Goal: Task Accomplishment & Management: Manage account settings

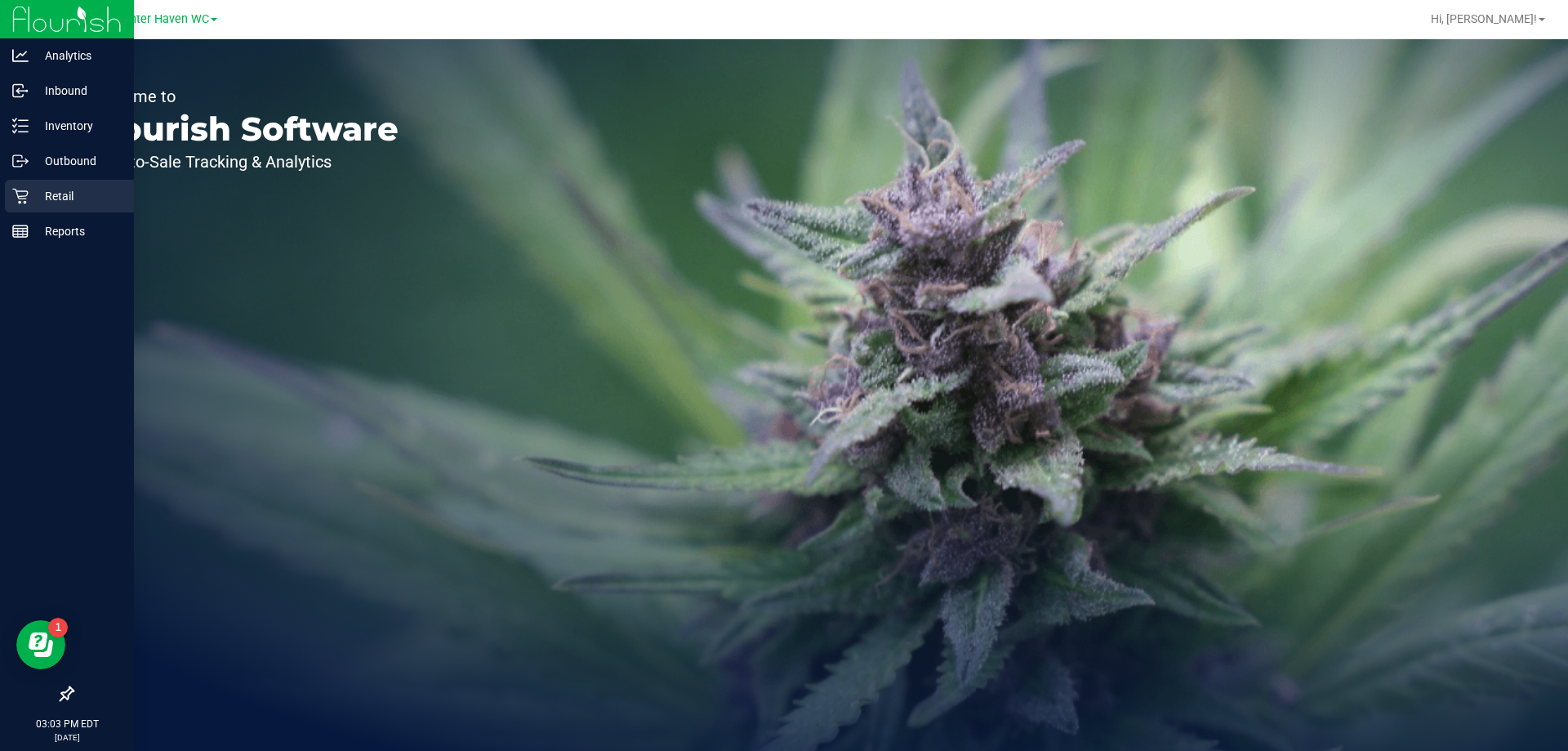
click at [65, 192] on p "Retail" at bounding box center [78, 196] width 98 height 19
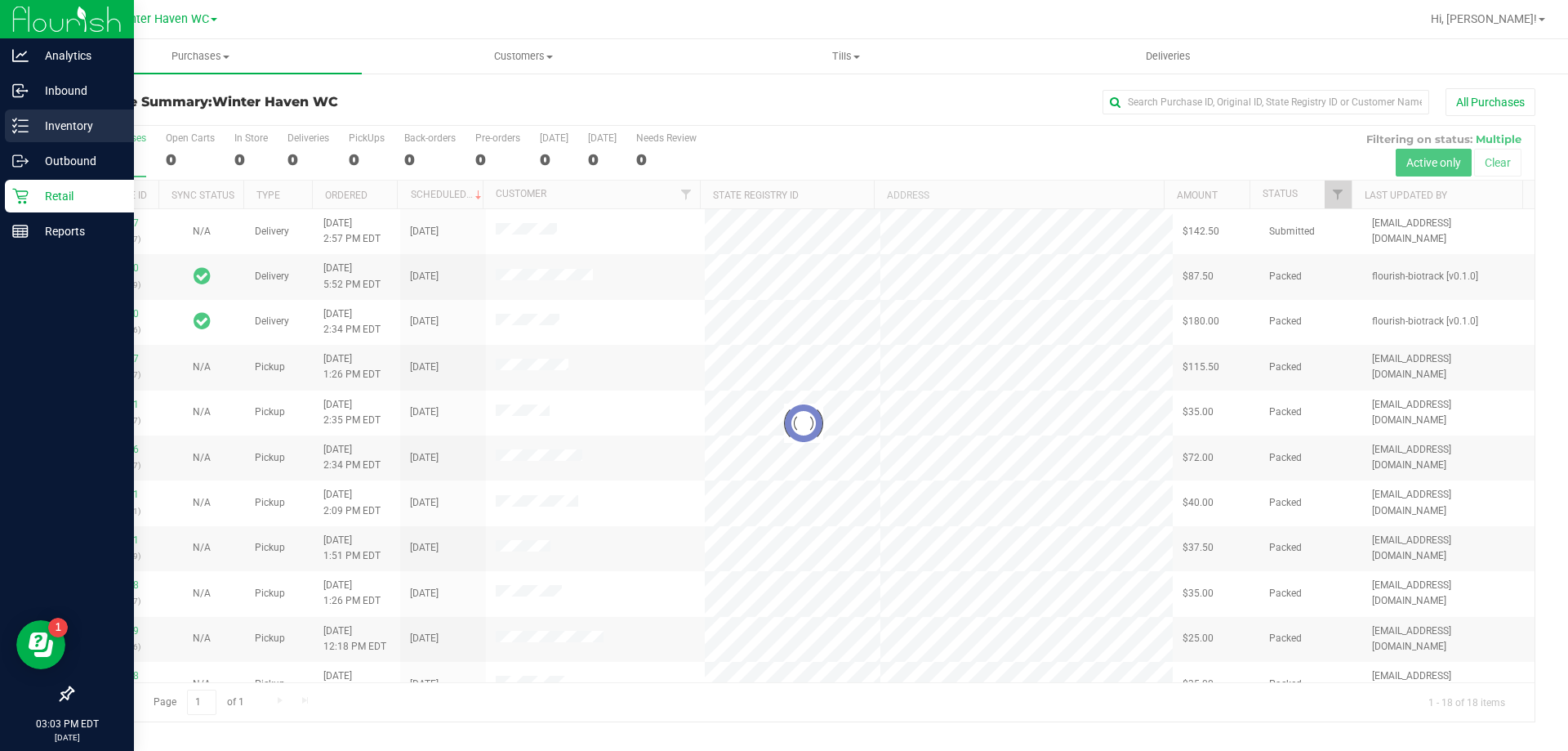
click at [21, 117] on div "Inventory" at bounding box center [69, 125] width 129 height 33
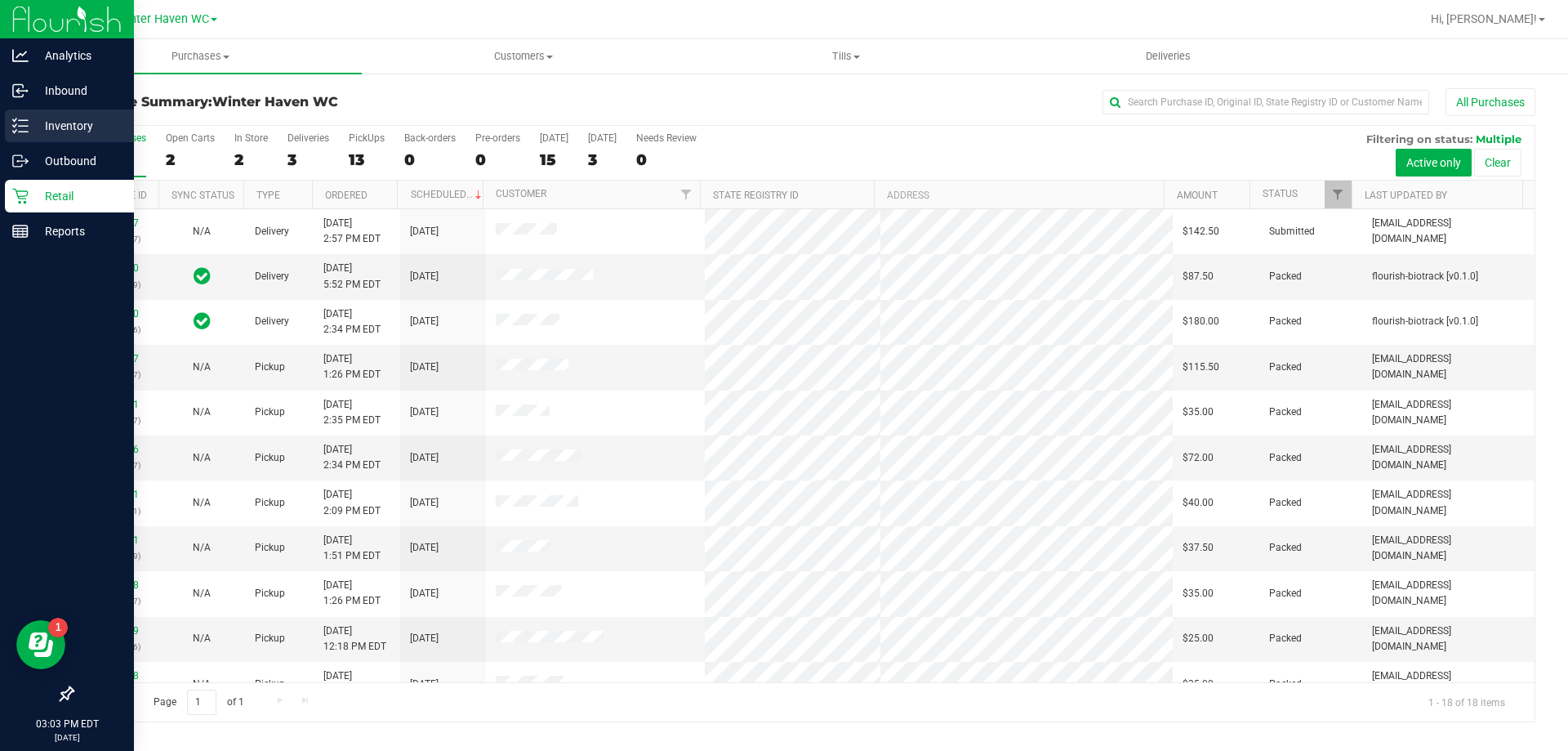
click at [7, 124] on div "Inventory" at bounding box center [69, 125] width 129 height 33
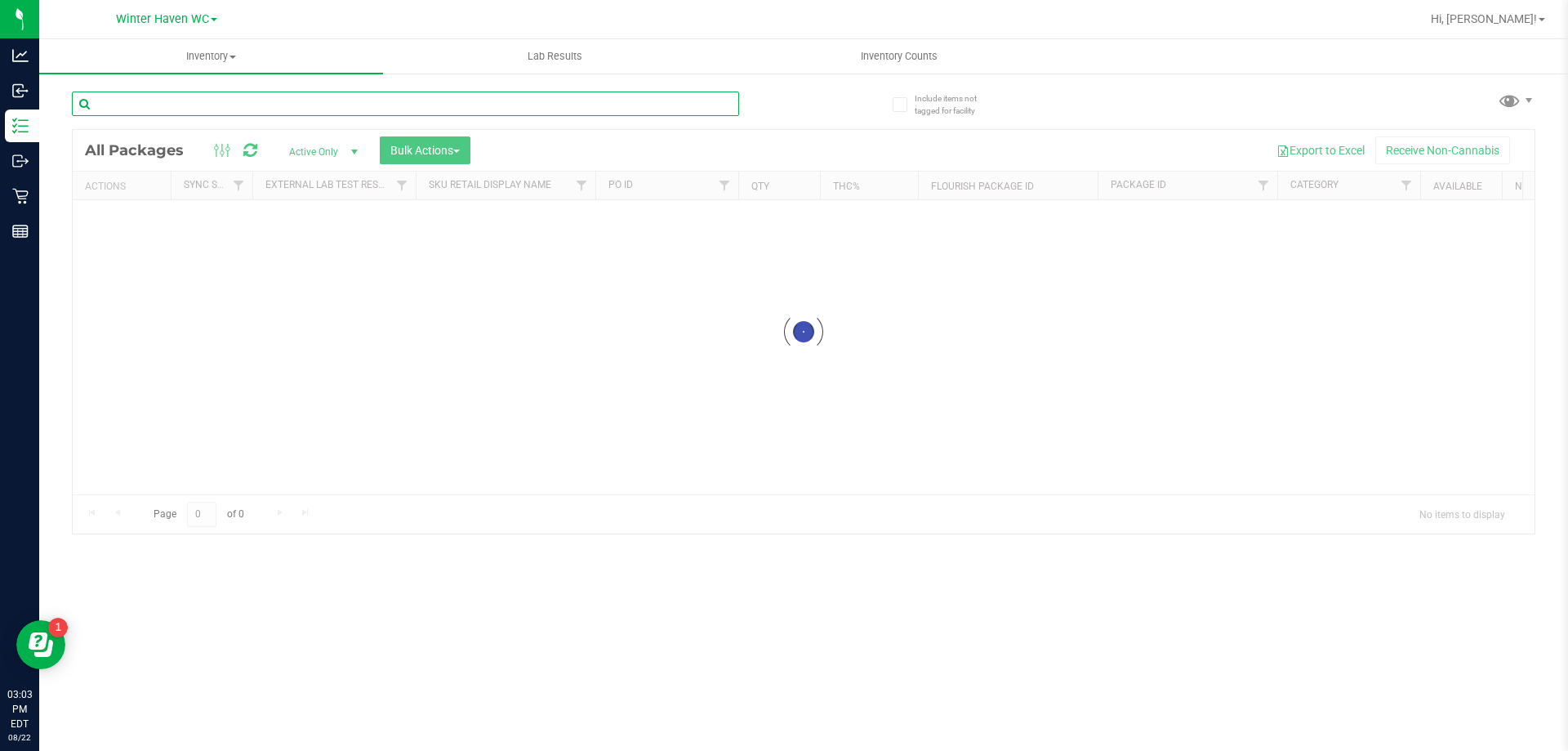
click at [374, 107] on input "text" at bounding box center [404, 103] width 667 height 24
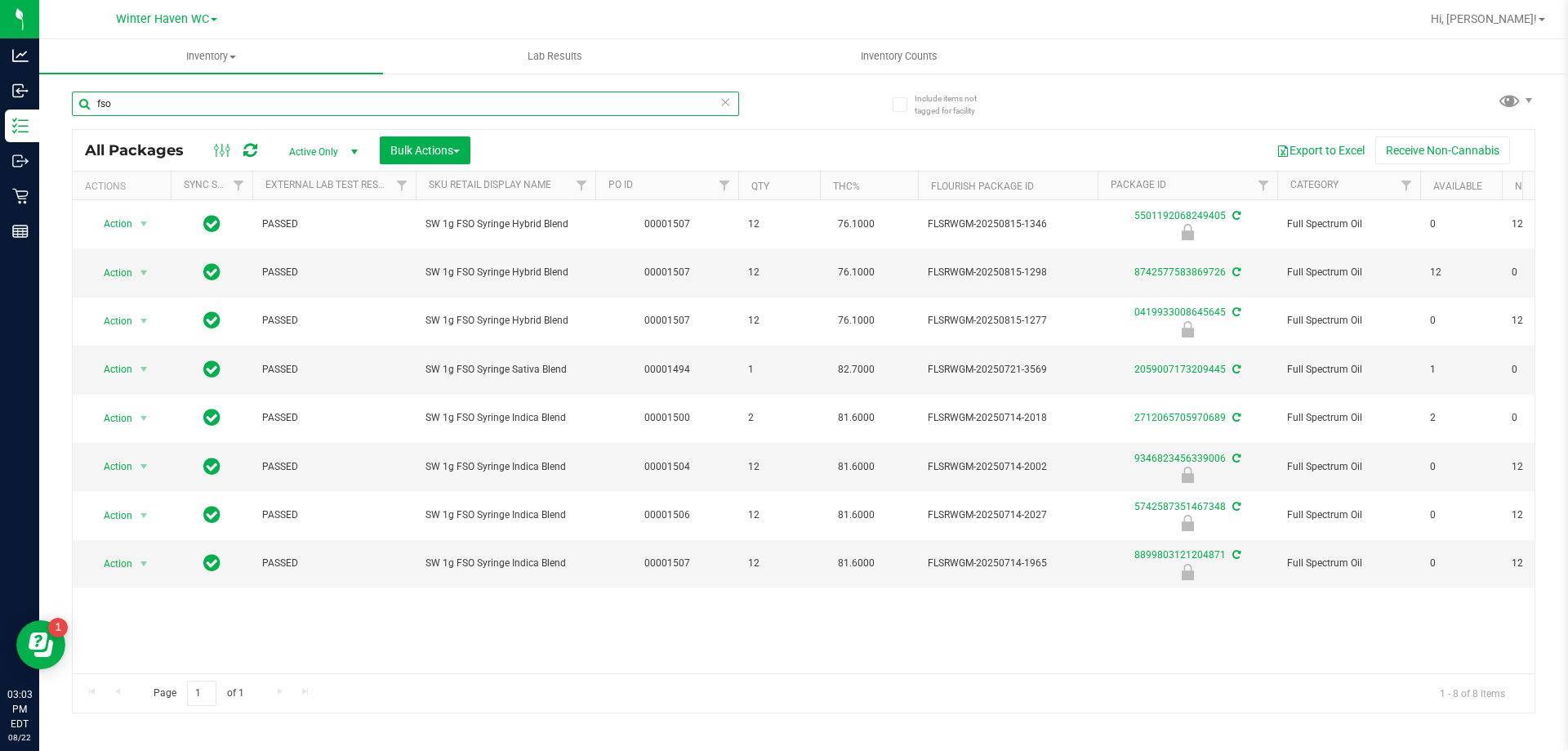
type input "fso"
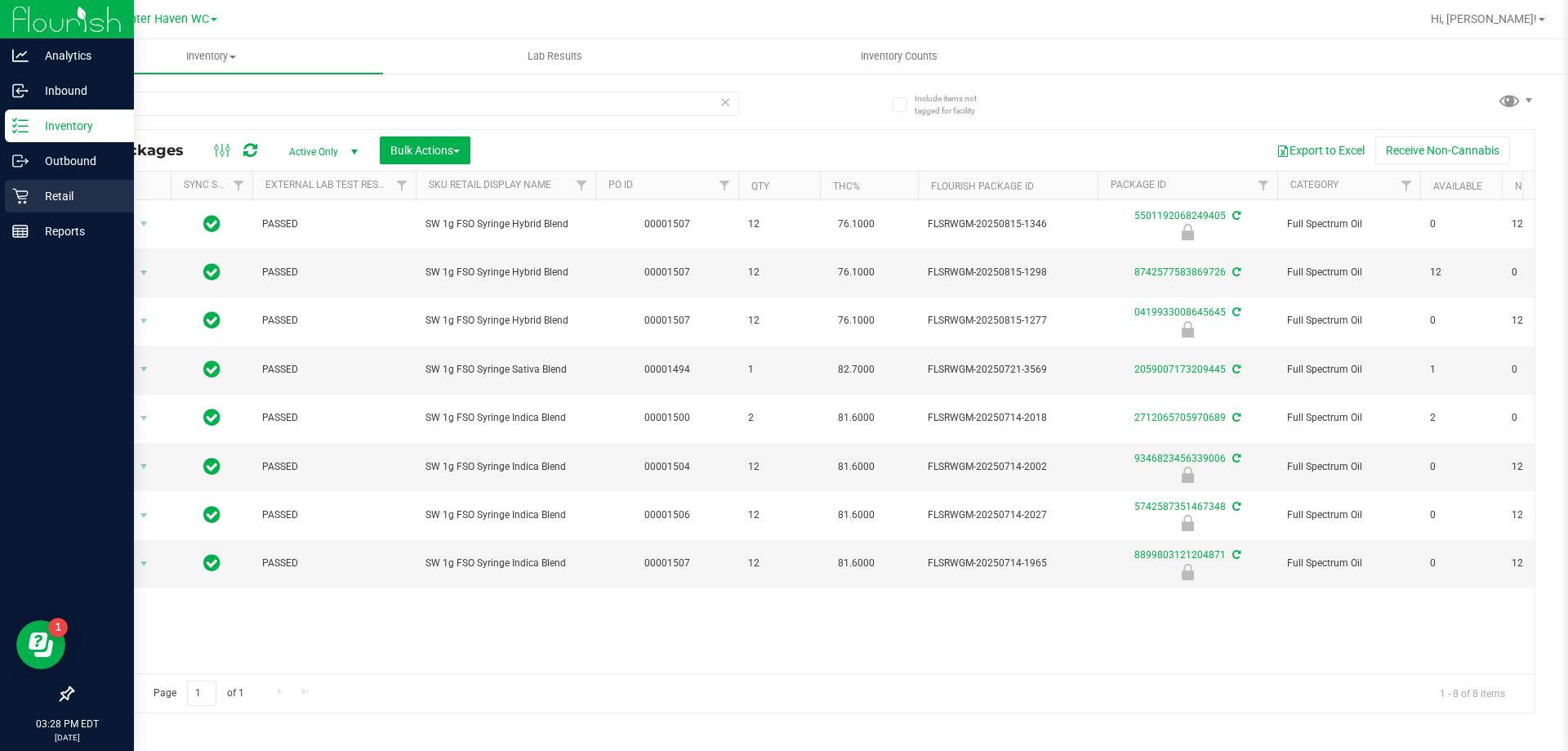
click at [22, 193] on icon at bounding box center [20, 196] width 16 height 16
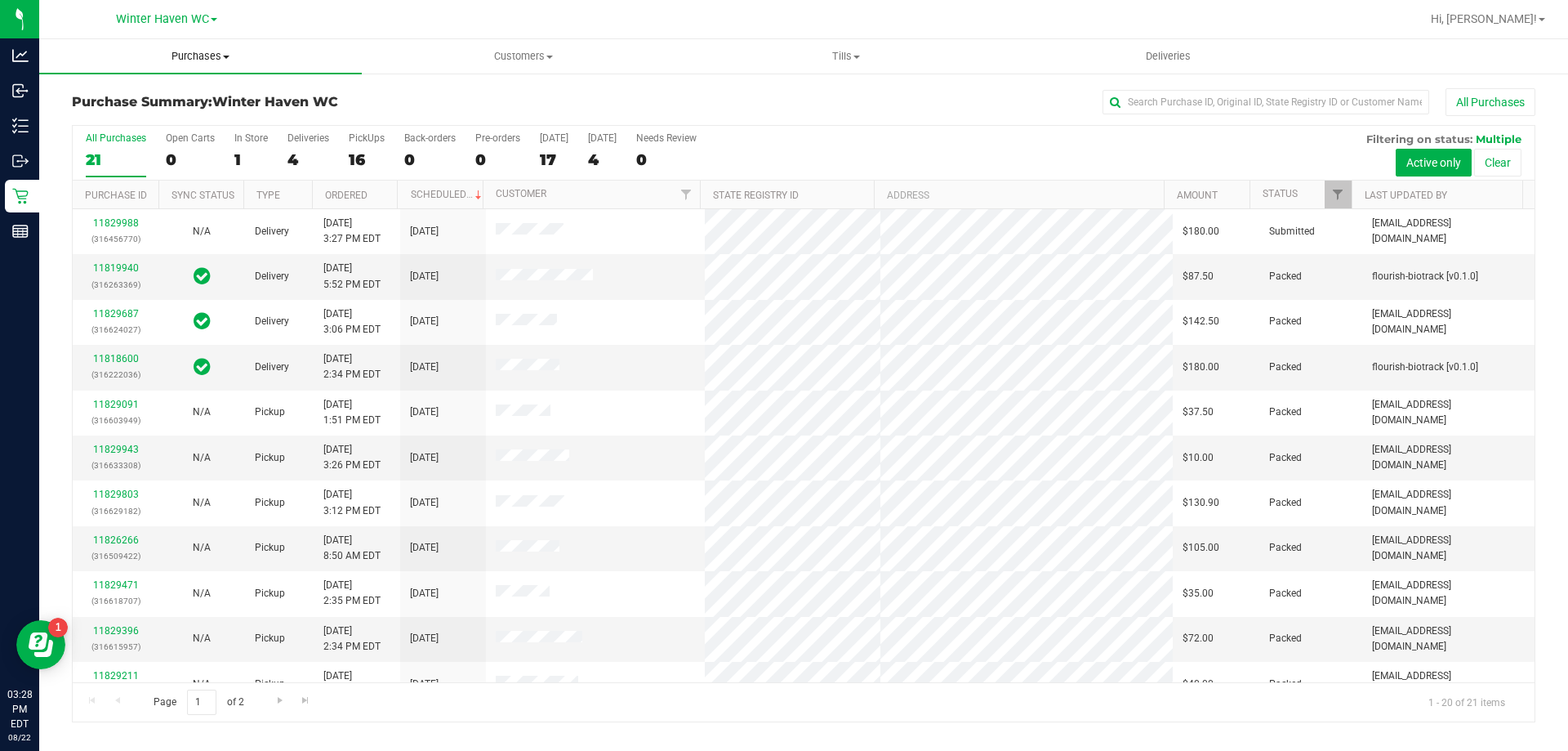
click at [197, 50] on span "Purchases" at bounding box center [201, 56] width 322 height 14
click at [167, 120] on li "Fulfillment" at bounding box center [201, 119] width 322 height 19
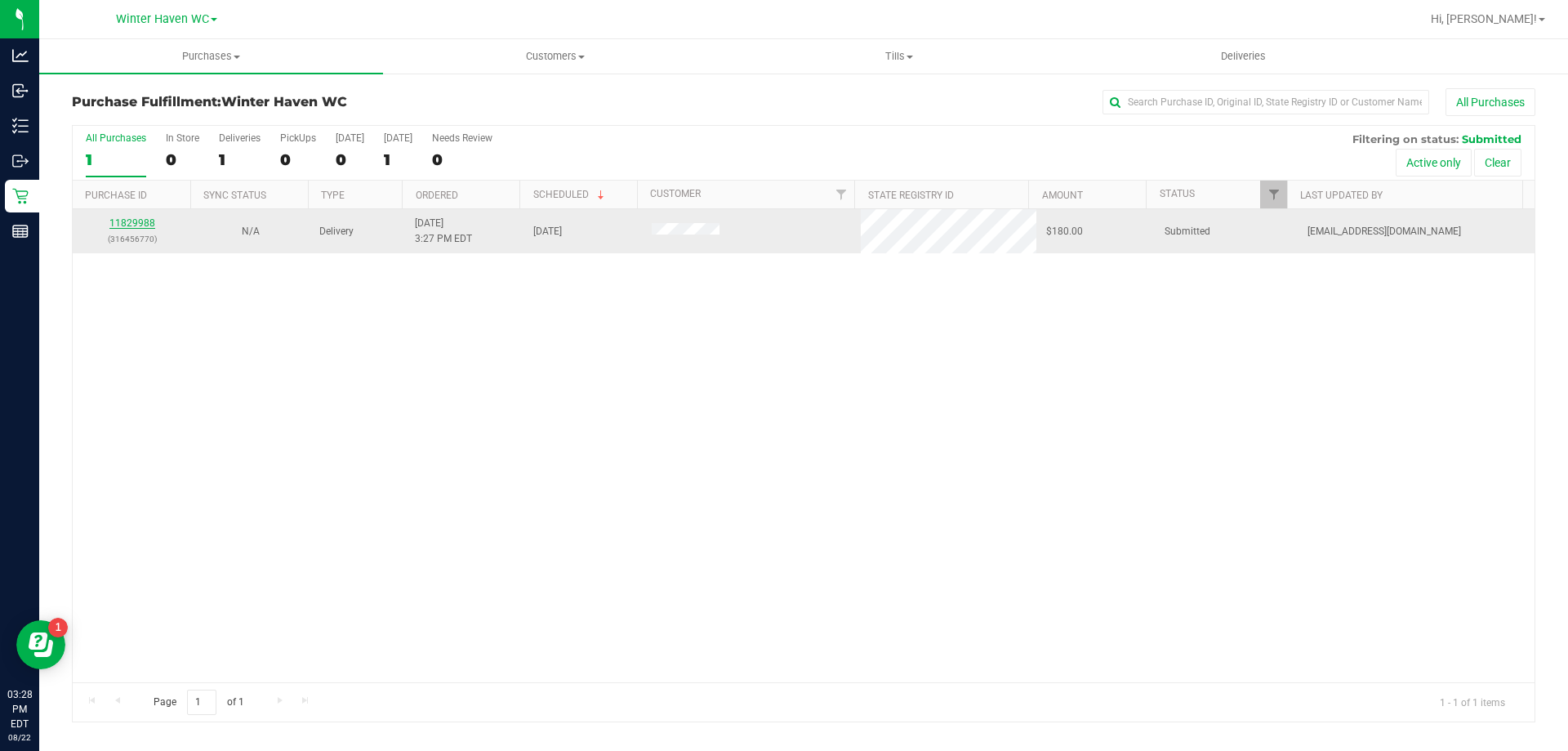
click at [150, 226] on link "11829988" at bounding box center [131, 223] width 45 height 12
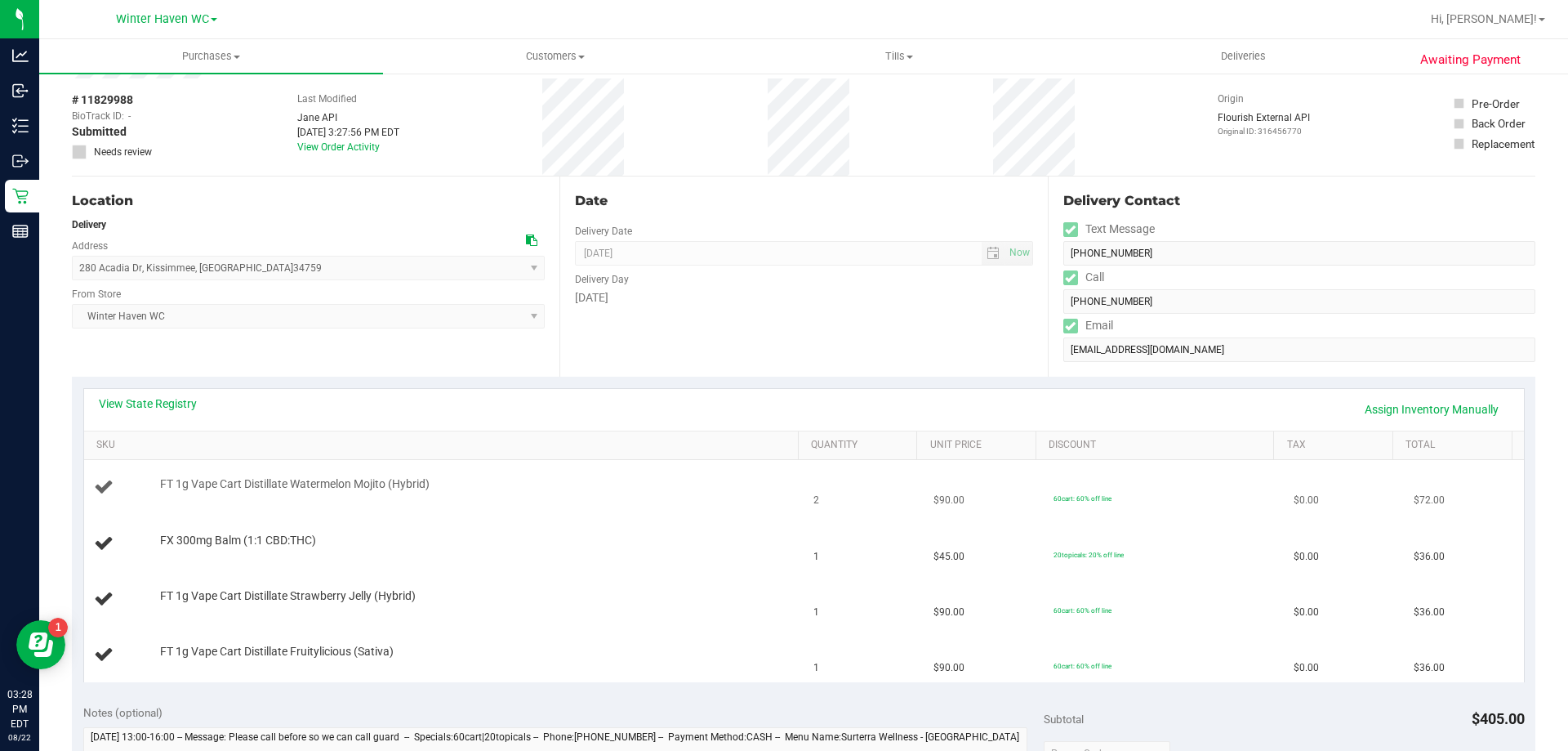
scroll to position [163, 0]
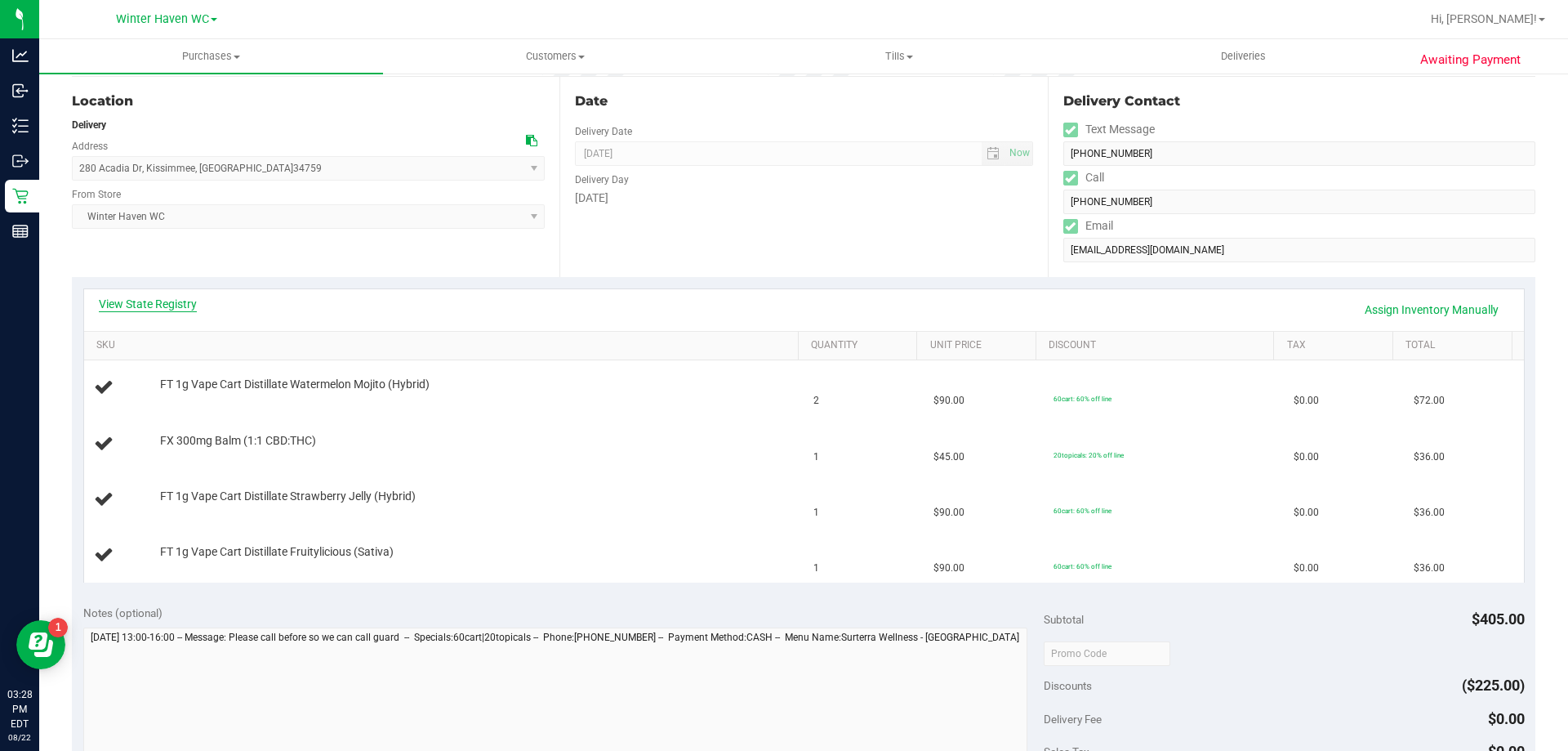
click at [159, 302] on link "View State Registry" at bounding box center [148, 303] width 98 height 16
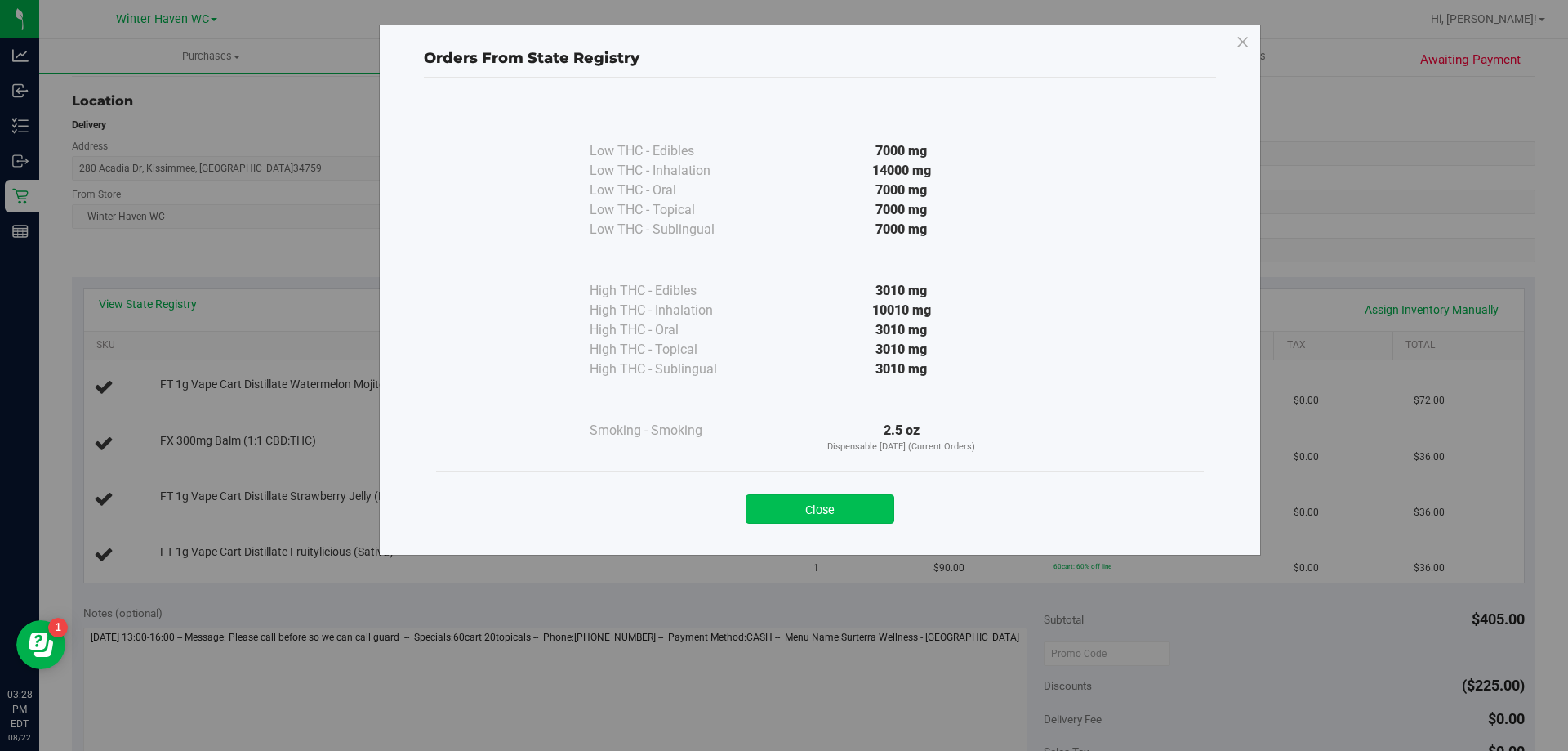
click at [825, 501] on button "Close" at bounding box center [820, 509] width 149 height 29
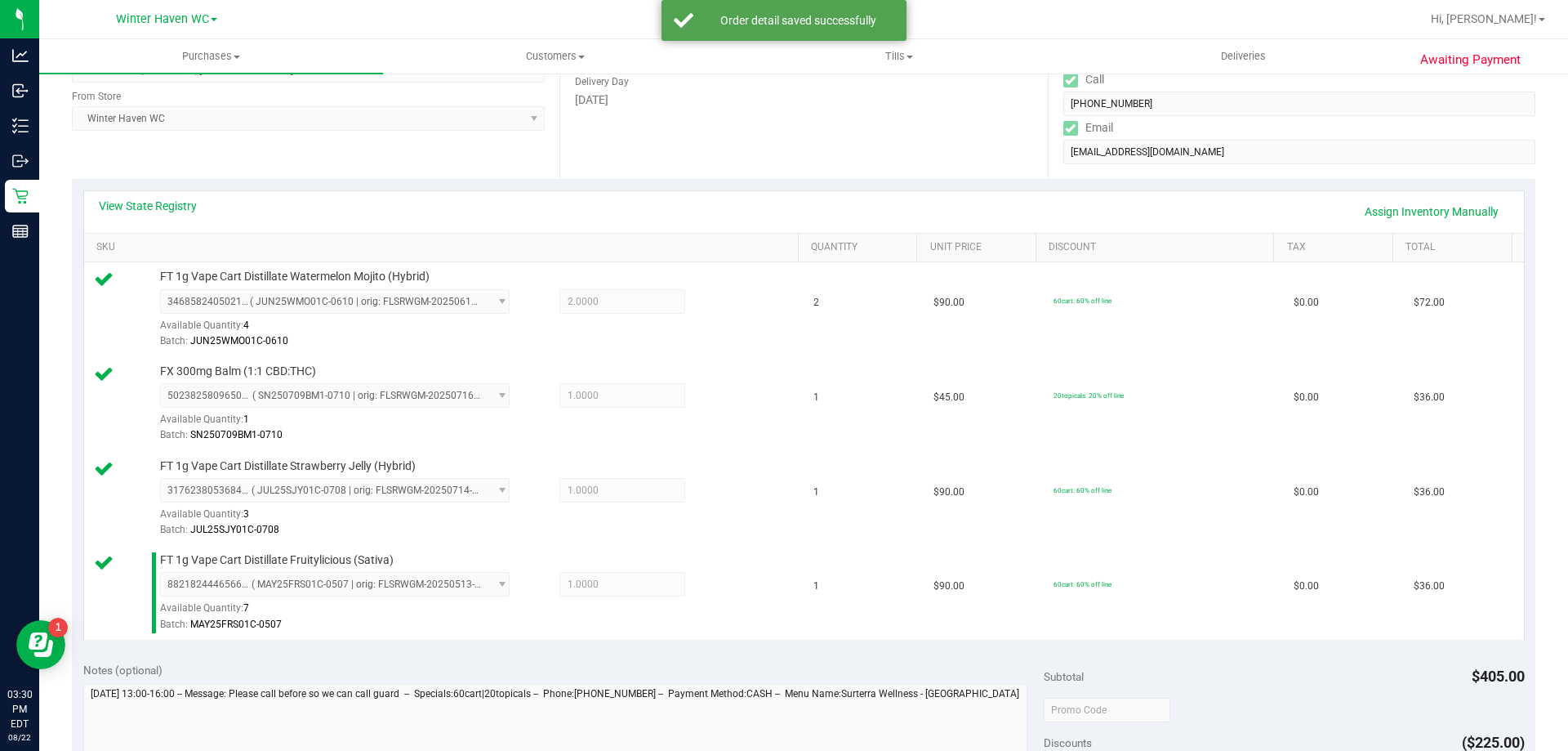
scroll to position [490, 0]
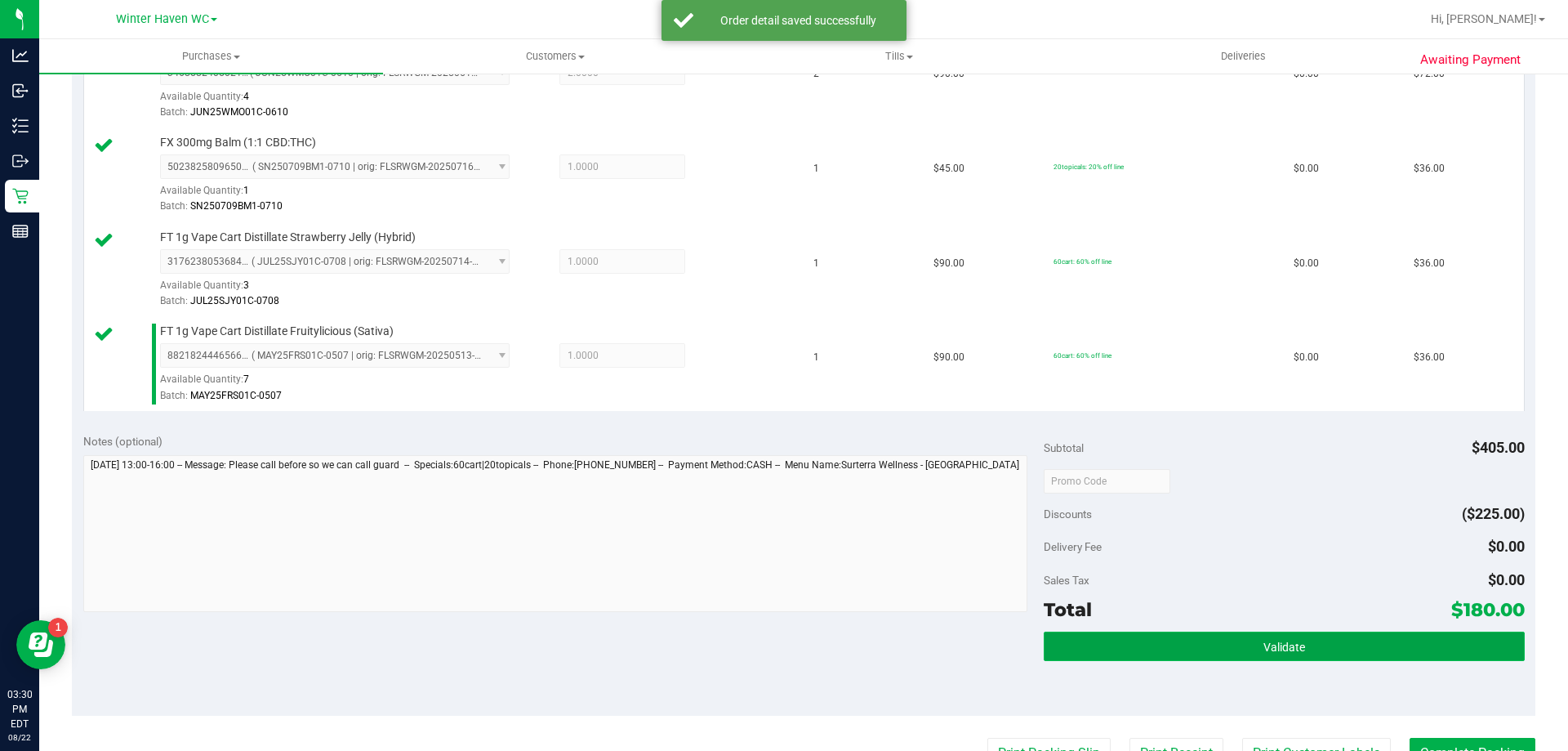
click at [1134, 650] on button "Validate" at bounding box center [1283, 646] width 481 height 29
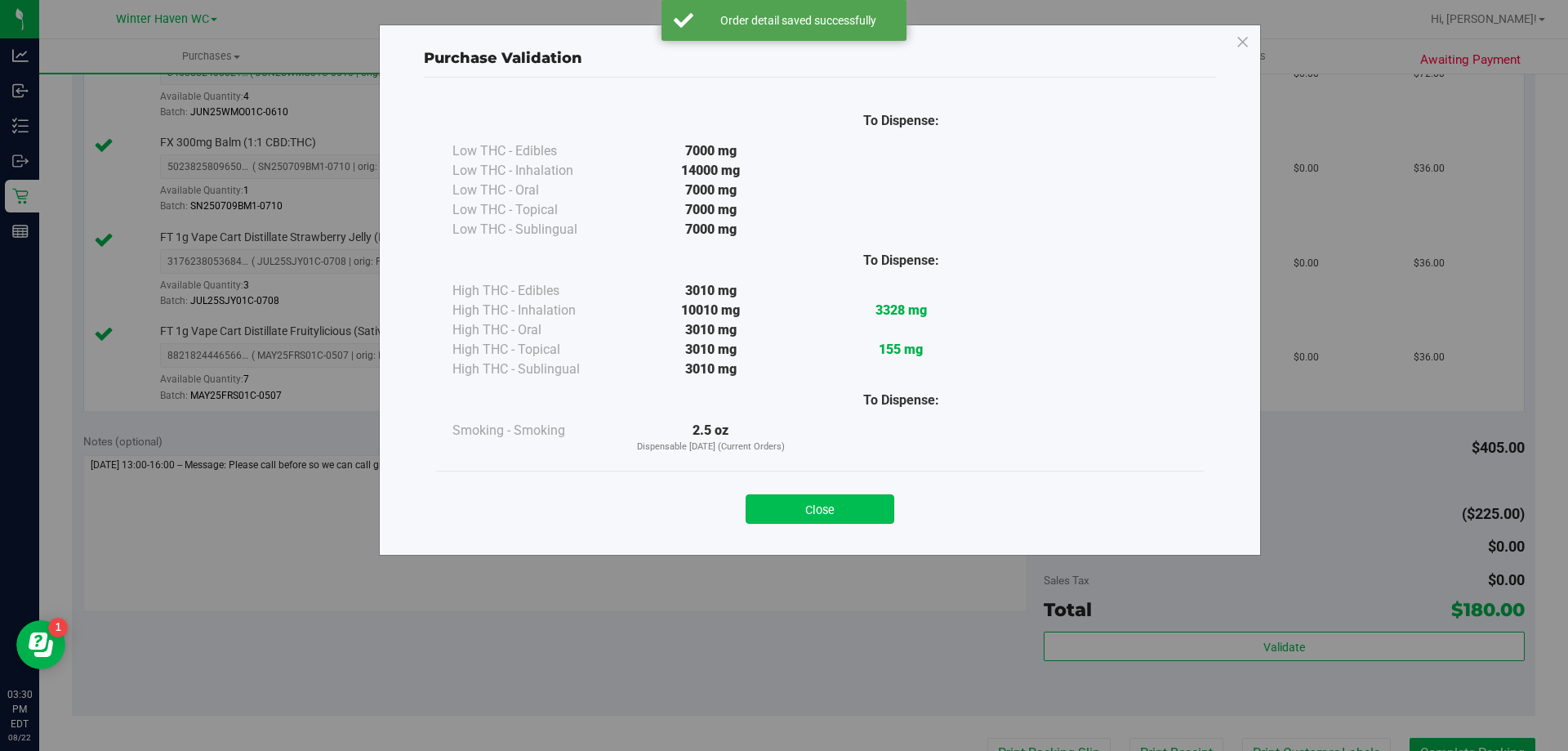
click at [875, 515] on button "Close" at bounding box center [820, 509] width 149 height 29
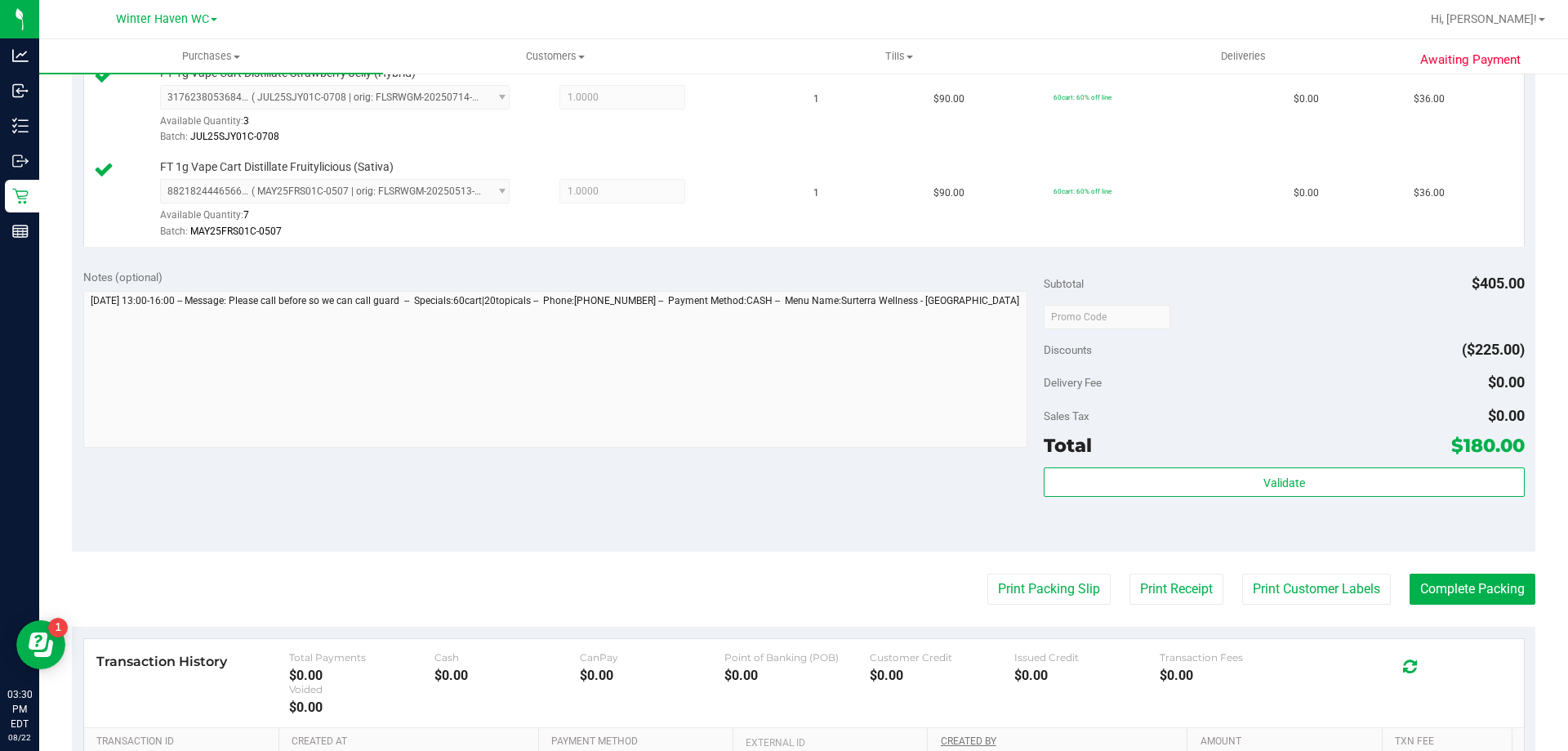
scroll to position [817, 0]
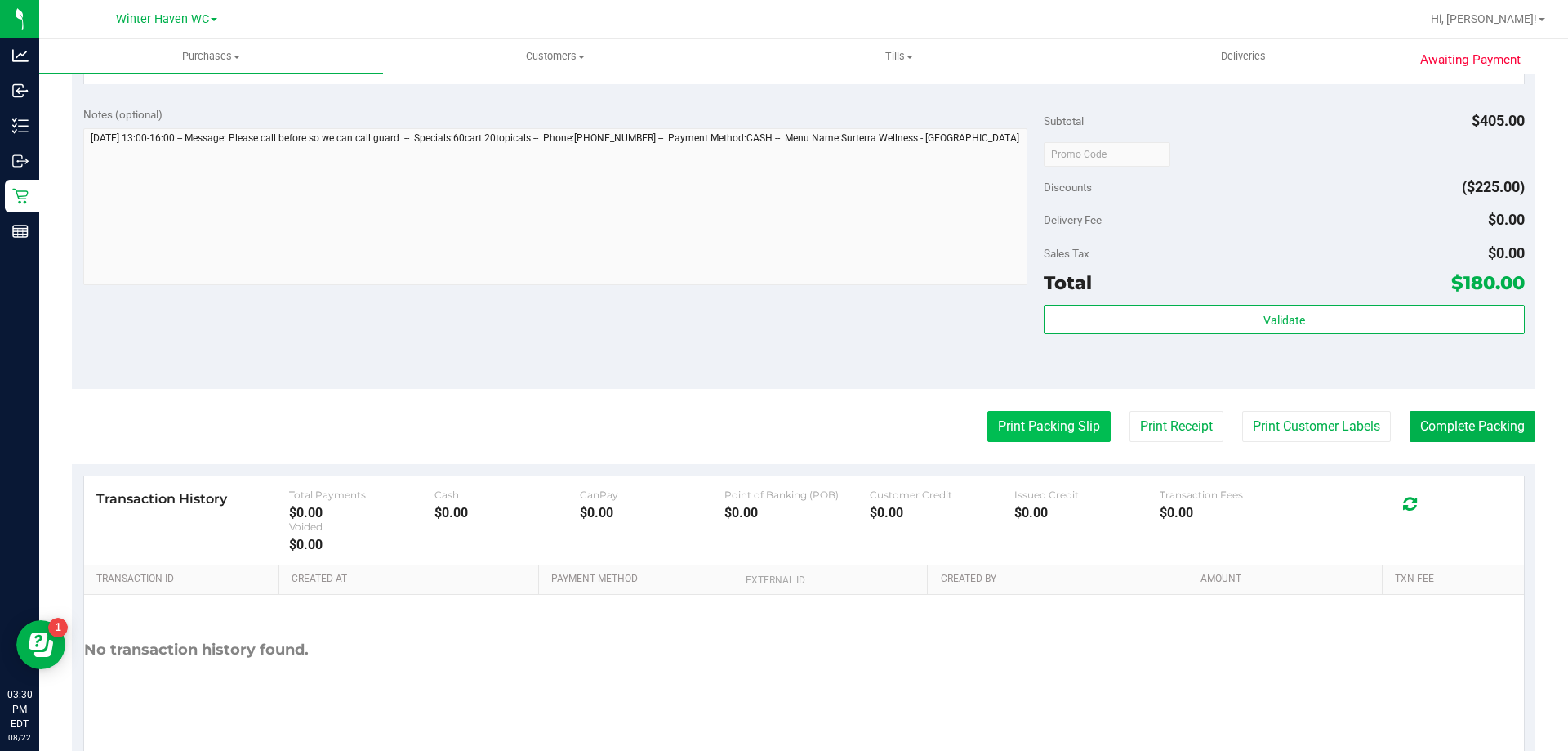
click at [1027, 431] on button "Print Packing Slip" at bounding box center [1049, 427] width 124 height 31
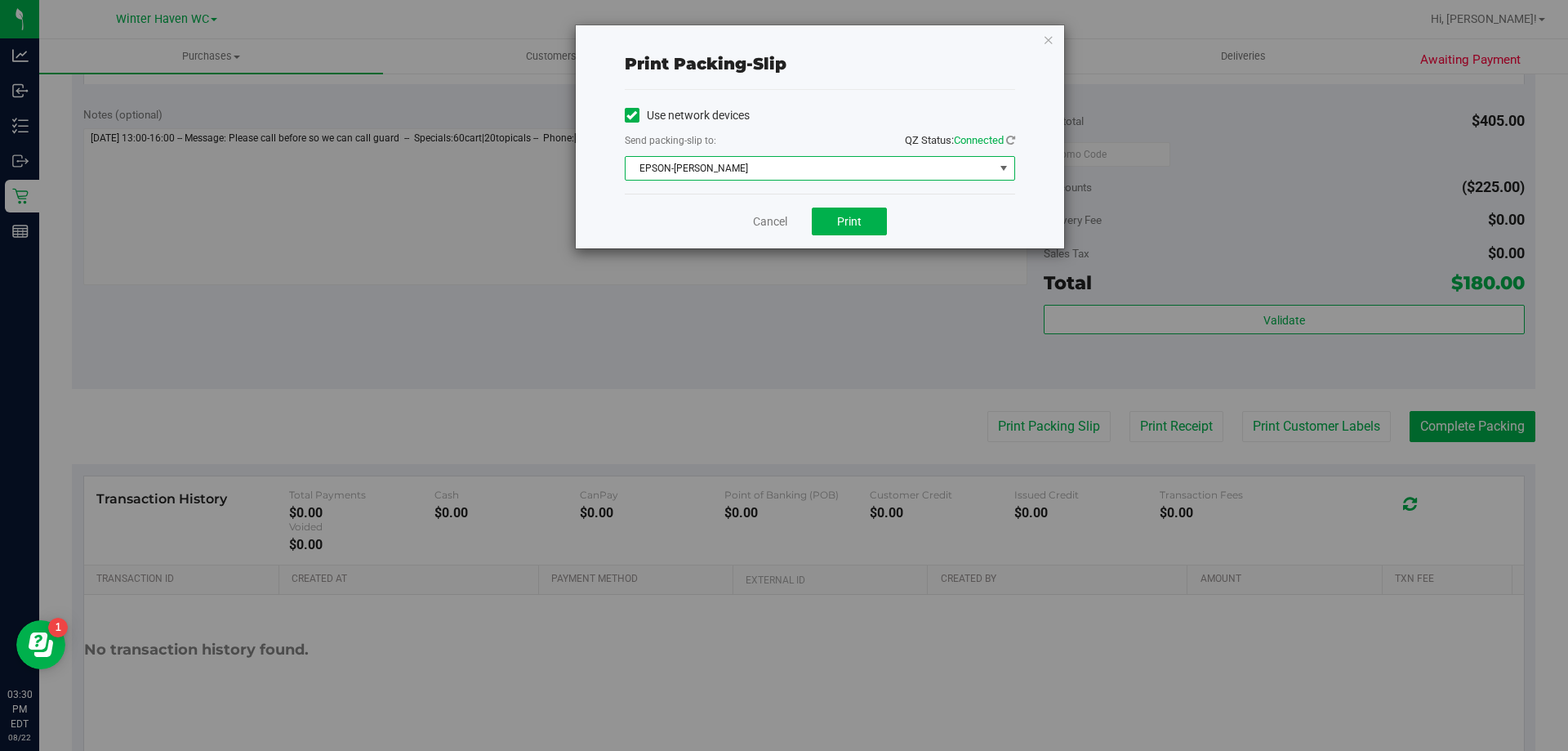
click at [858, 166] on span "EPSON-[PERSON_NAME]" at bounding box center [810, 168] width 369 height 23
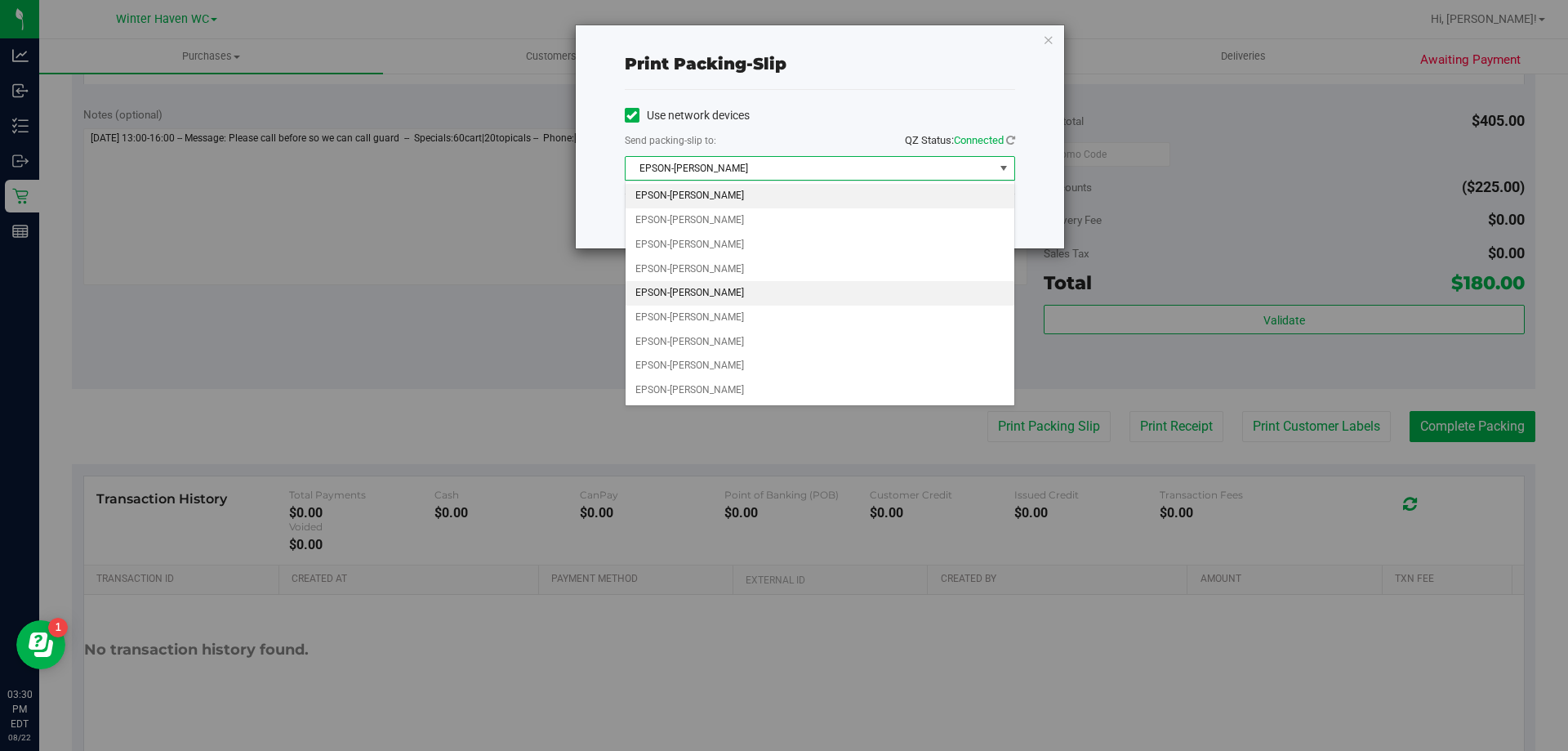
click at [788, 293] on li "EPSON-[PERSON_NAME]" at bounding box center [819, 292] width 389 height 24
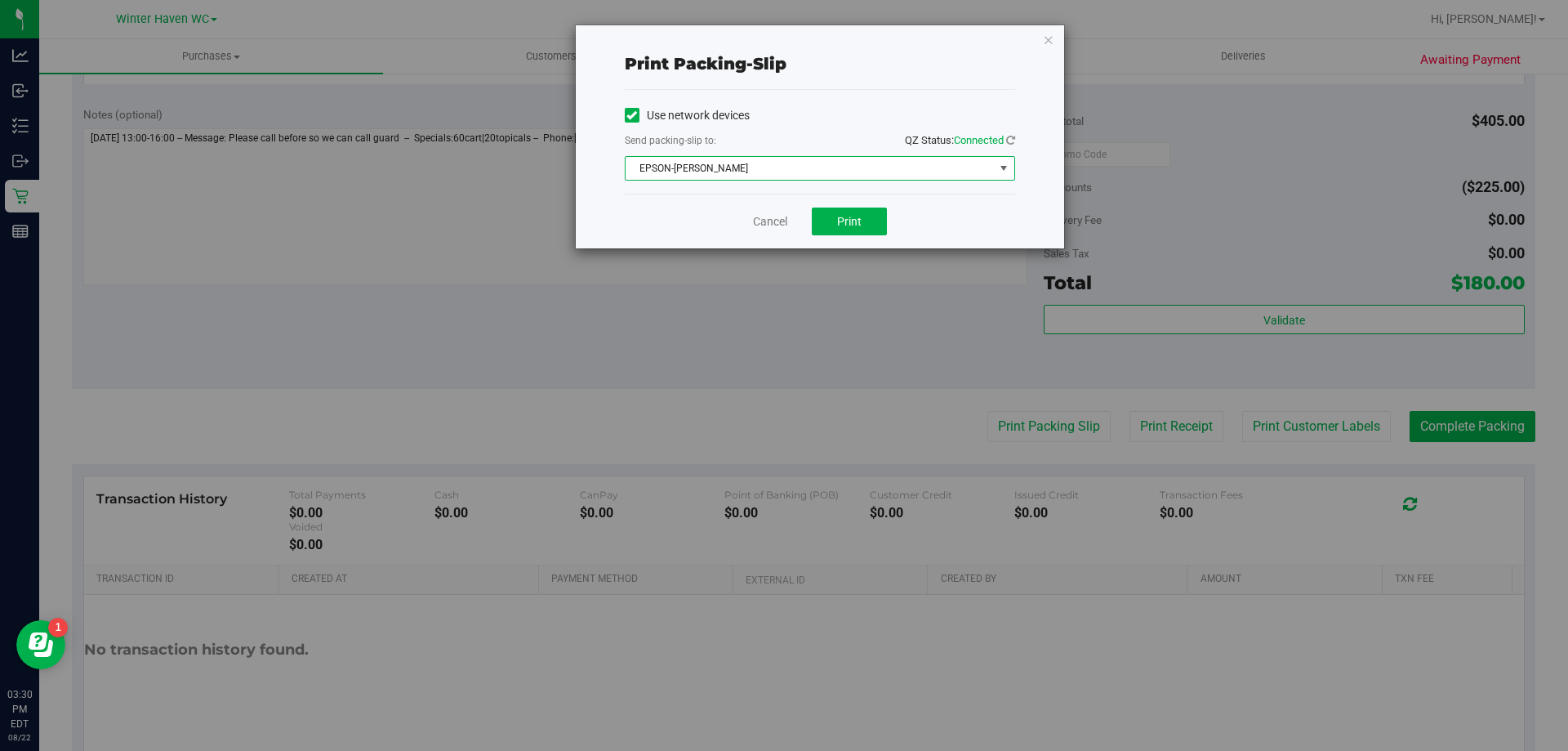
click at [841, 176] on span "EPSON-[PERSON_NAME]" at bounding box center [810, 168] width 369 height 23
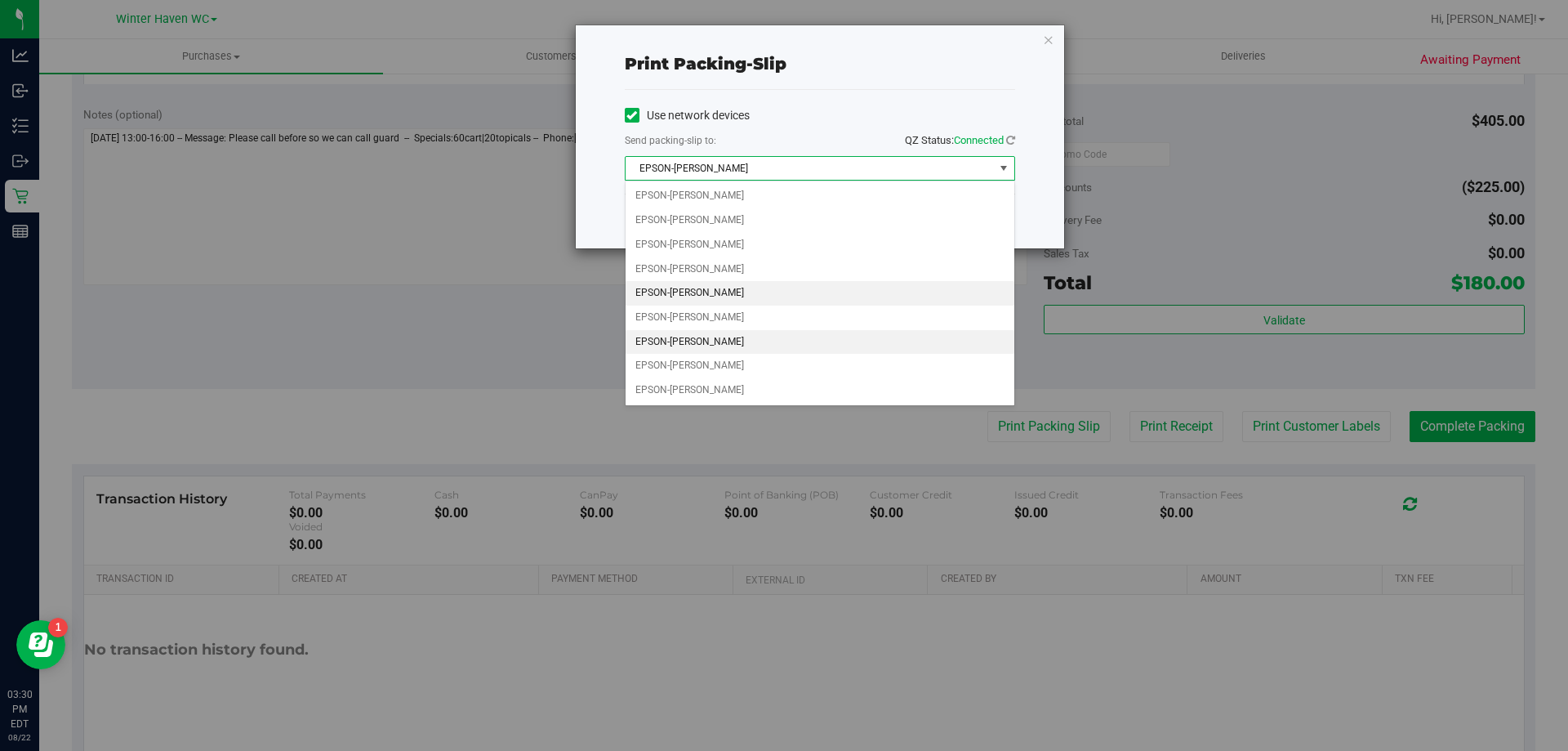
click at [766, 332] on li "EPSON-[PERSON_NAME]" at bounding box center [819, 342] width 389 height 24
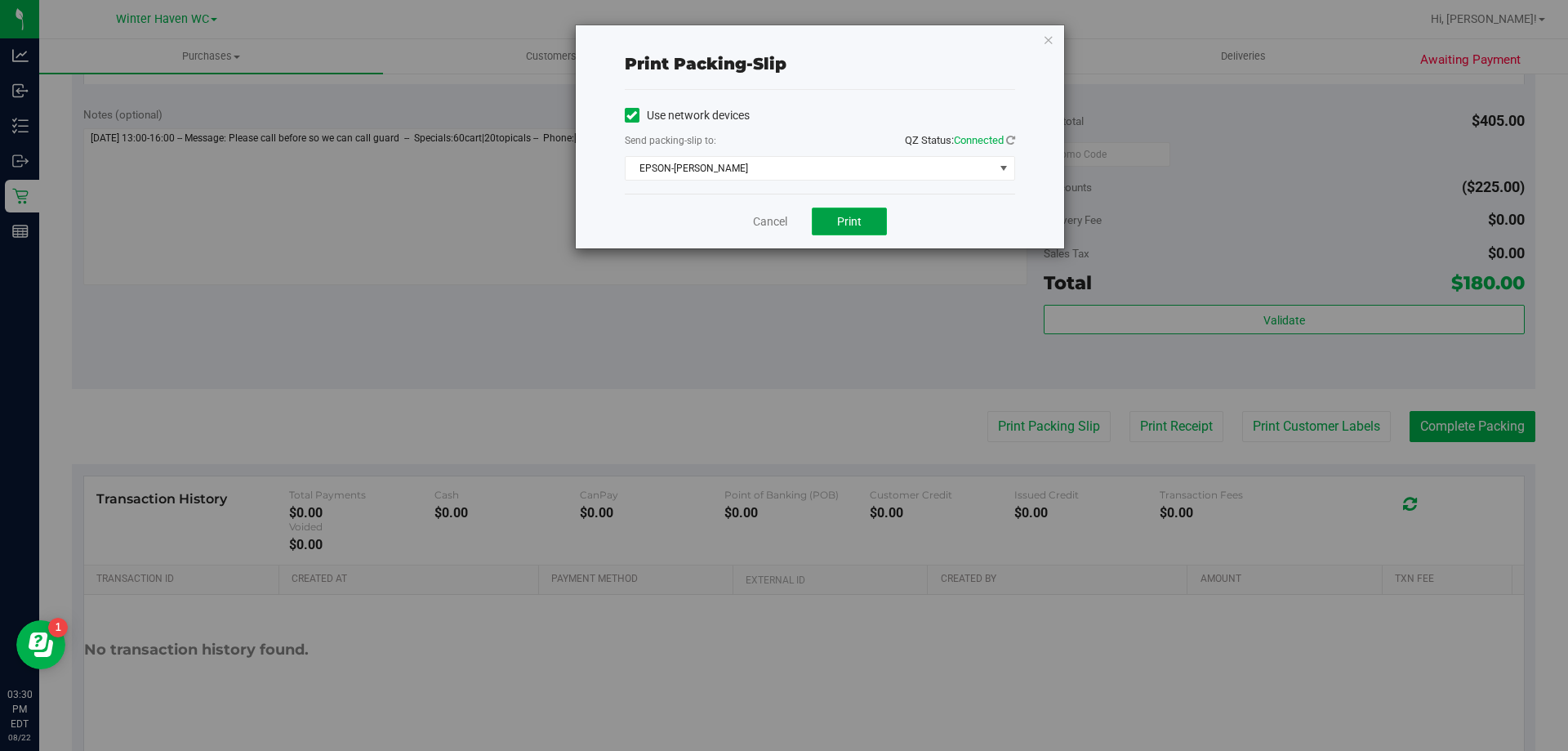
click at [856, 219] on span "Print" at bounding box center [848, 222] width 24 height 14
click at [761, 223] on link "Cancel" at bounding box center [770, 222] width 35 height 17
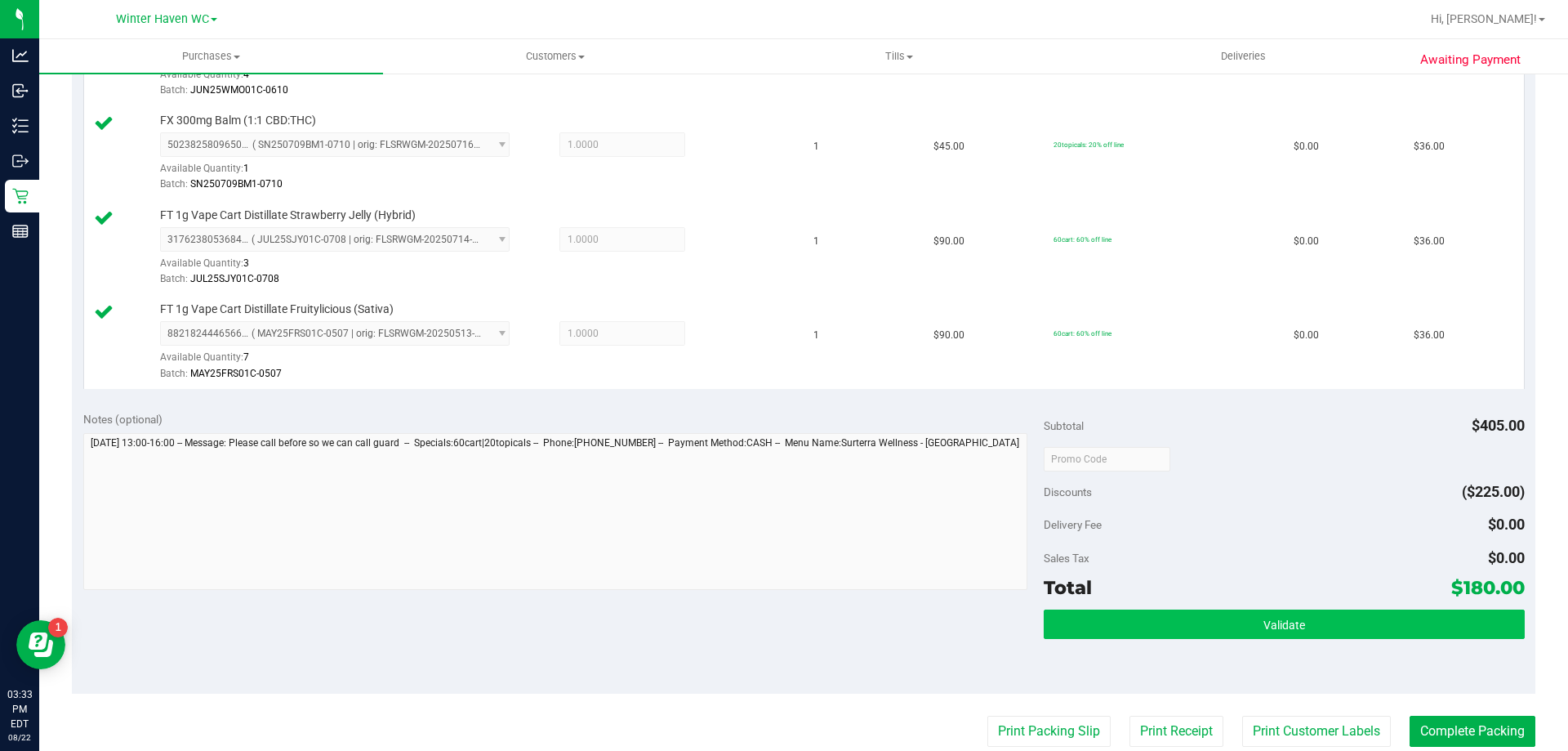
scroll to position [571, 0]
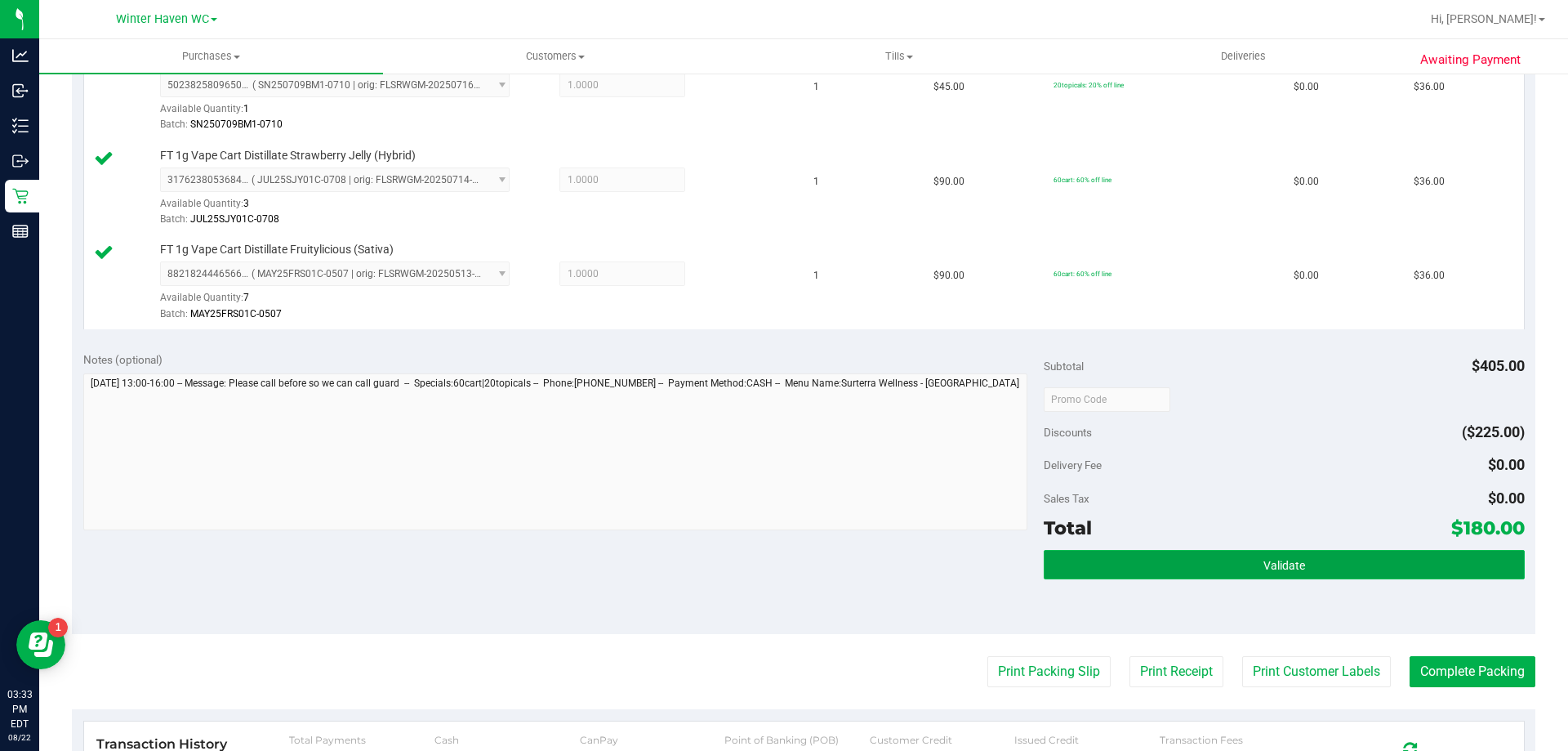
click at [1197, 566] on button "Validate" at bounding box center [1283, 565] width 481 height 29
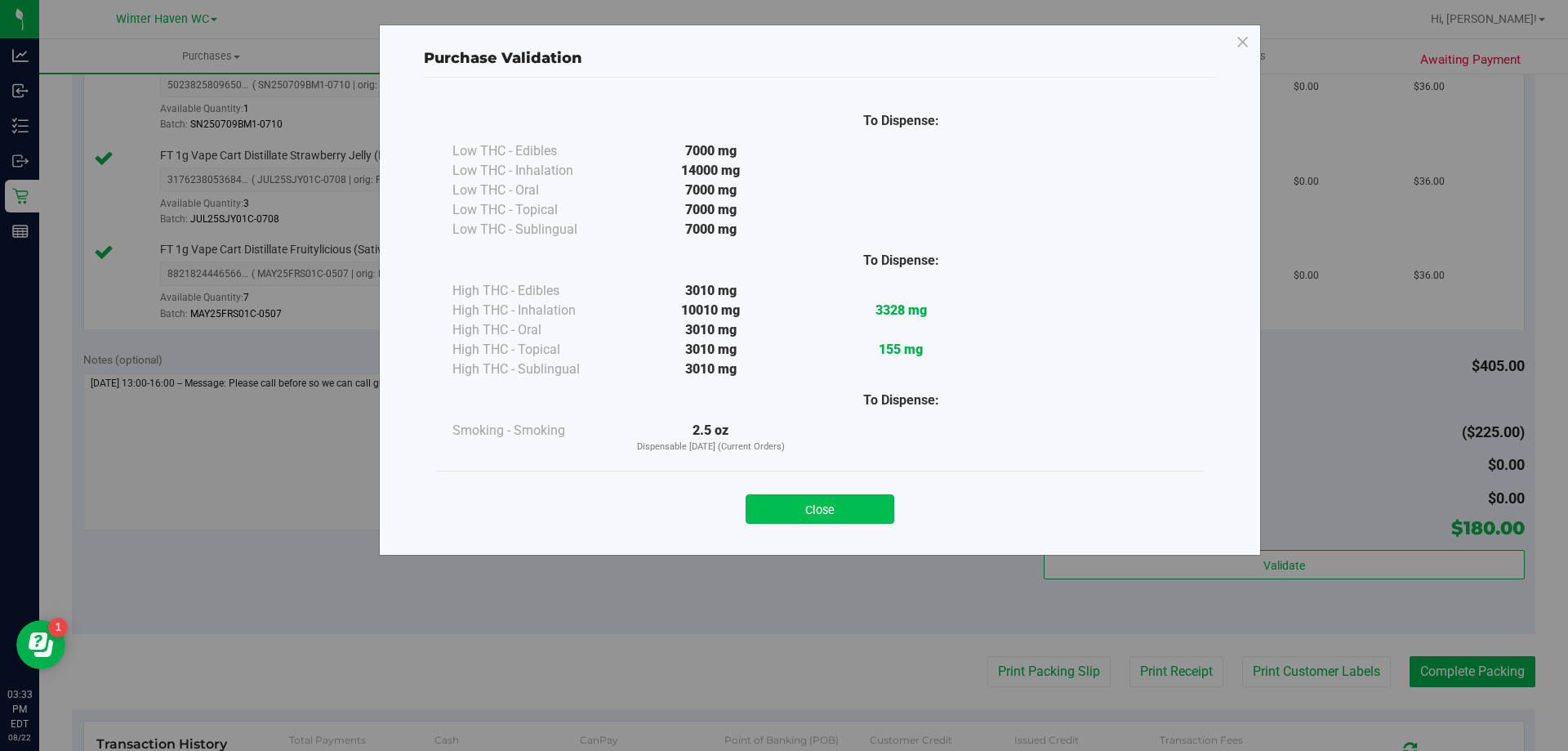
click at [840, 509] on button "Close" at bounding box center [820, 509] width 149 height 29
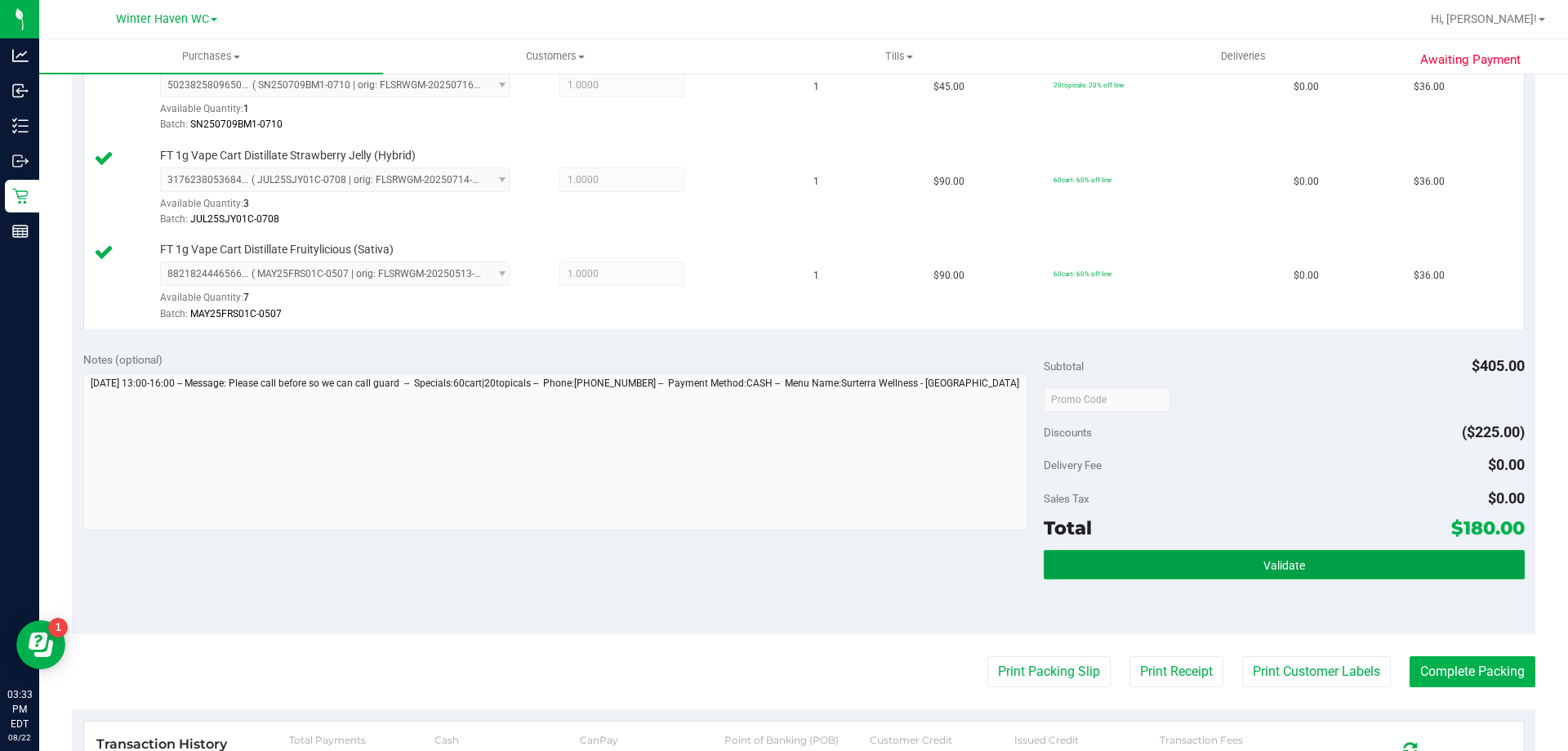
click at [1369, 572] on button "Validate" at bounding box center [1283, 565] width 481 height 29
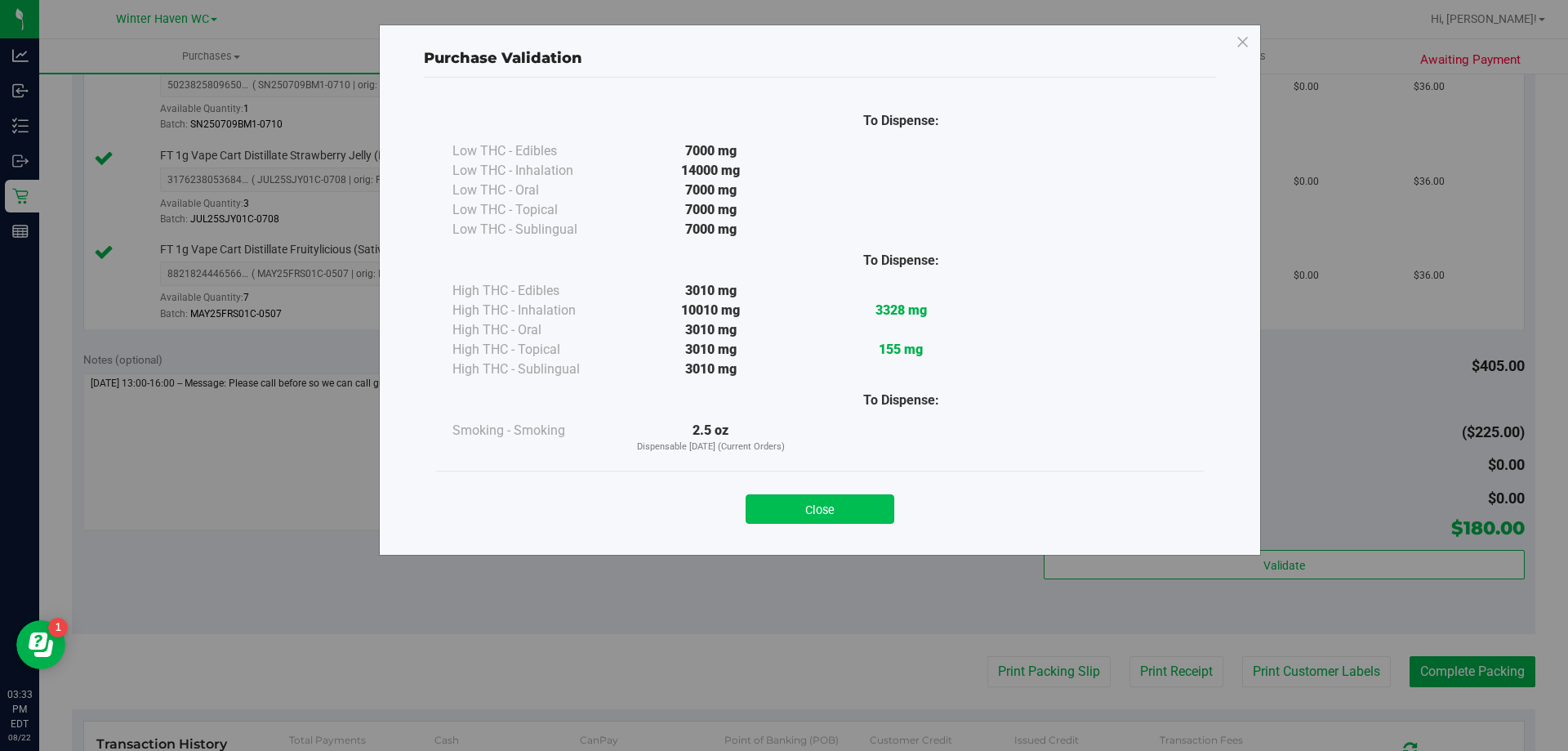
click at [858, 510] on button "Close" at bounding box center [820, 509] width 149 height 29
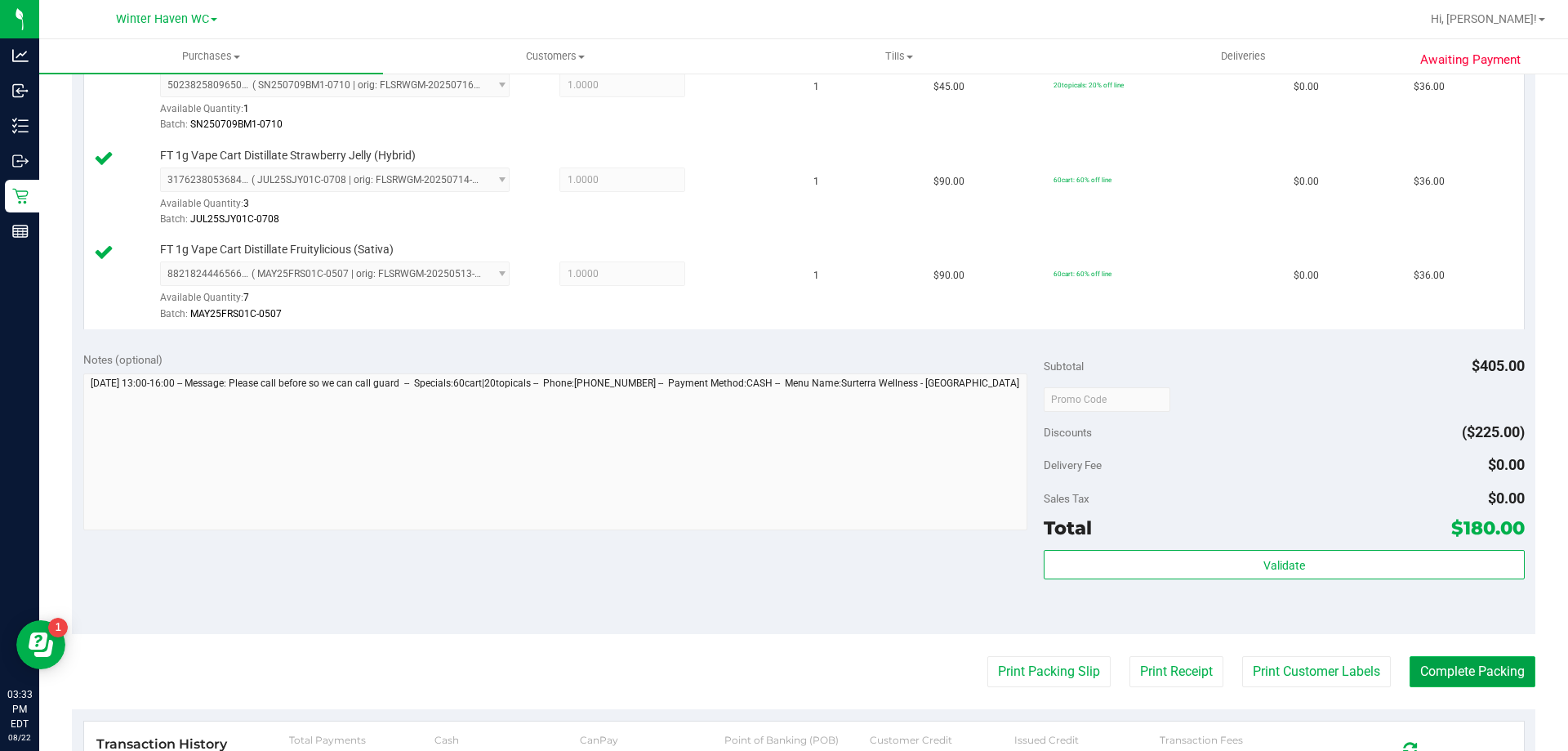
click at [1417, 681] on button "Complete Packing" at bounding box center [1472, 672] width 125 height 31
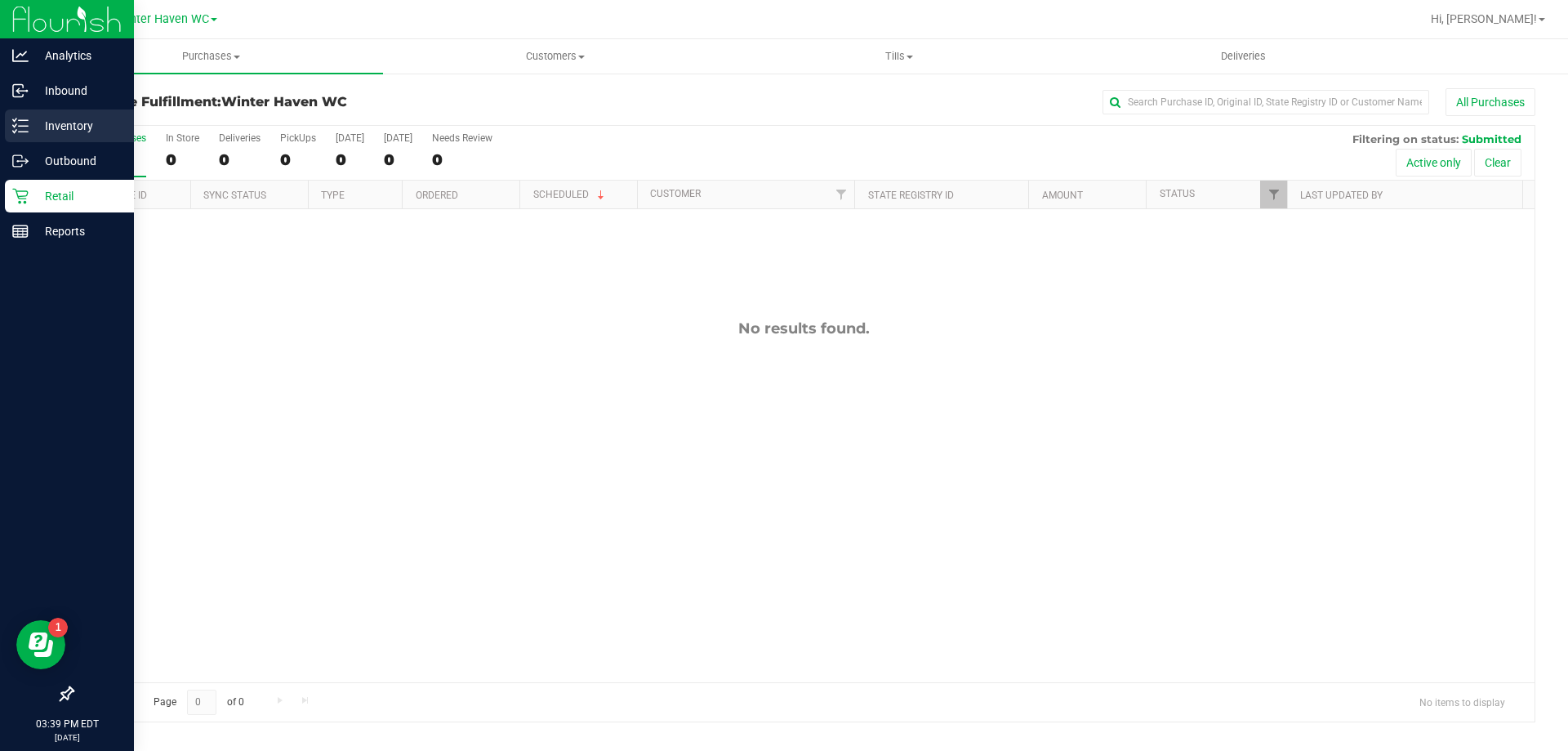
click at [68, 123] on p "Inventory" at bounding box center [78, 125] width 98 height 19
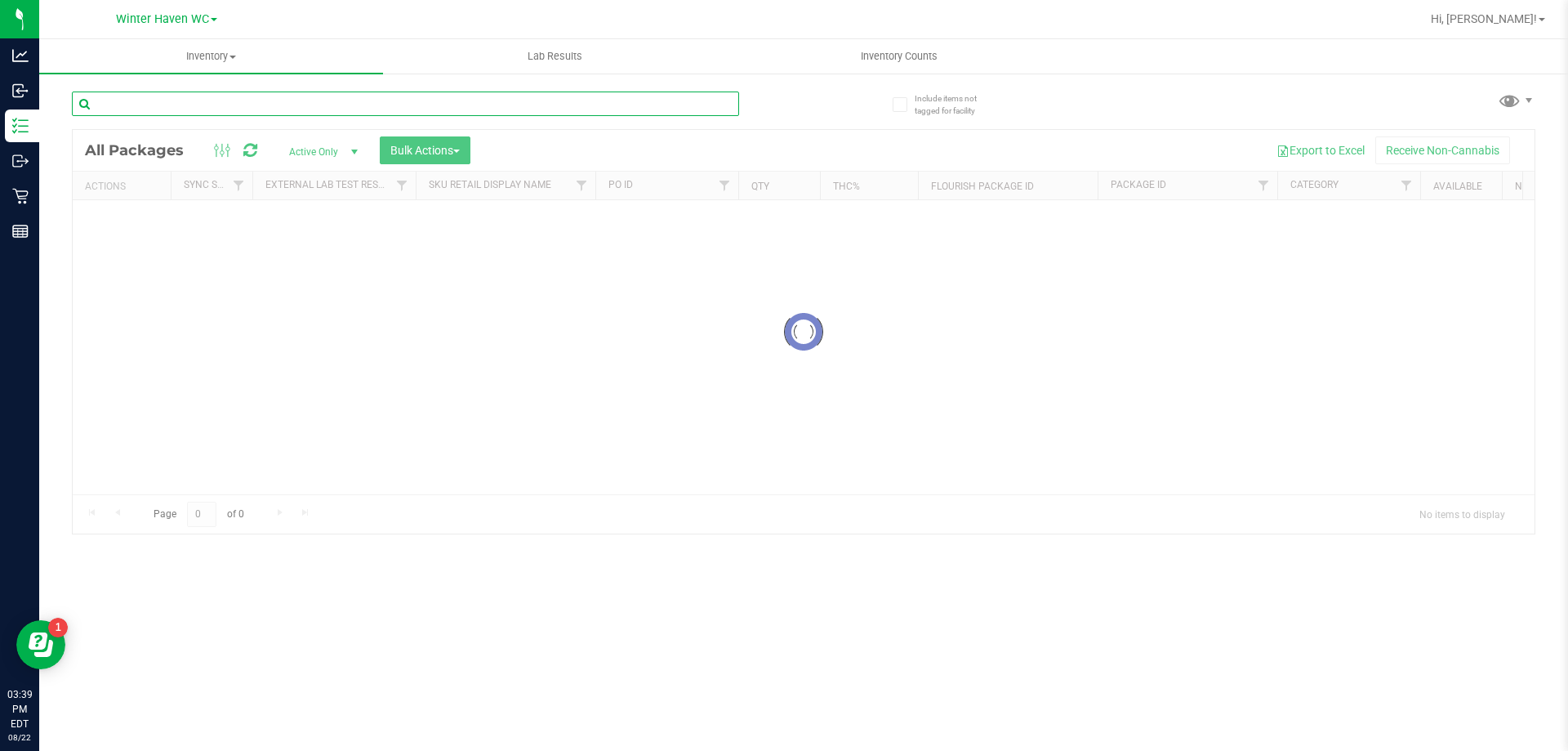
click at [321, 101] on input "text" at bounding box center [404, 103] width 667 height 24
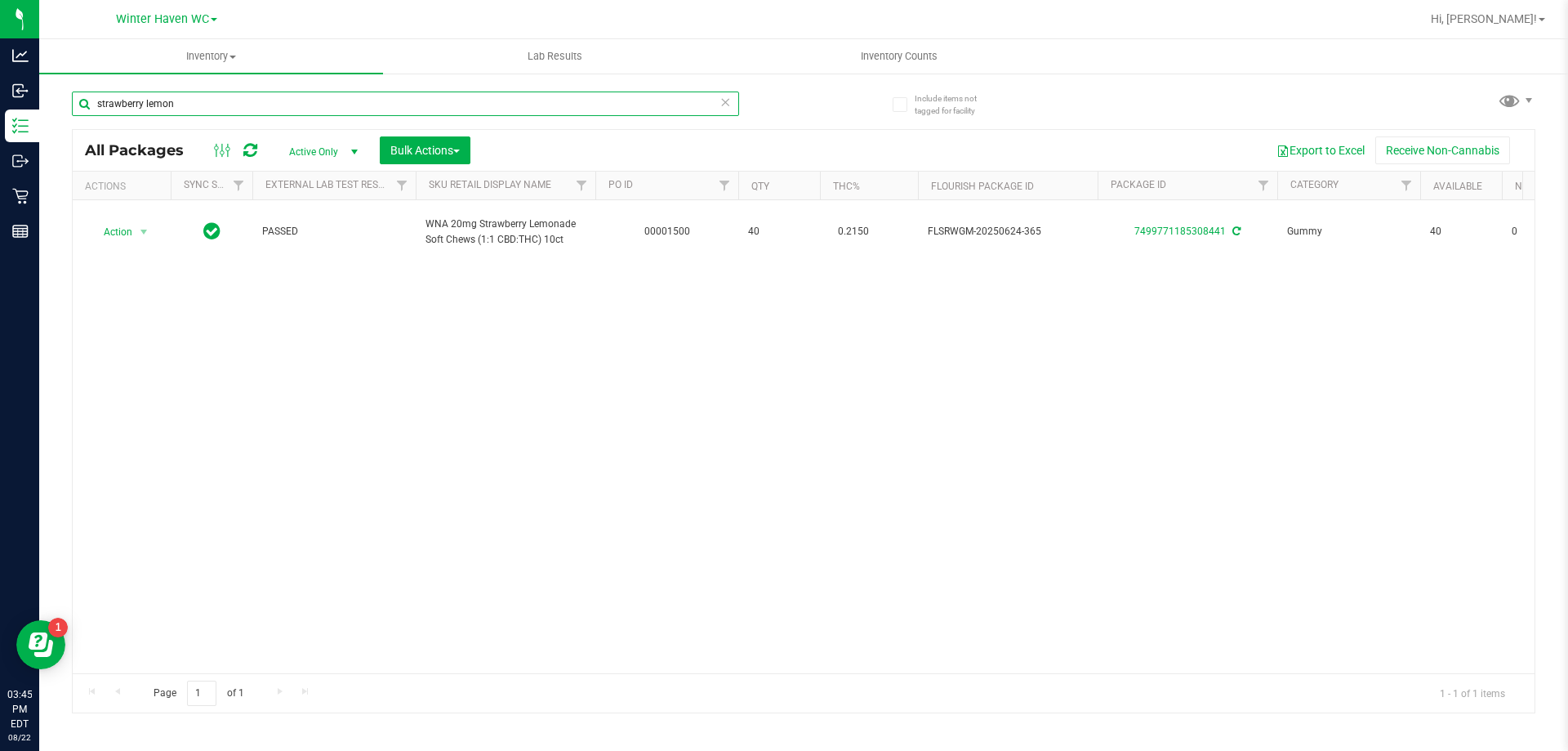
click at [305, 97] on input "strawberry lemon" at bounding box center [404, 103] width 667 height 24
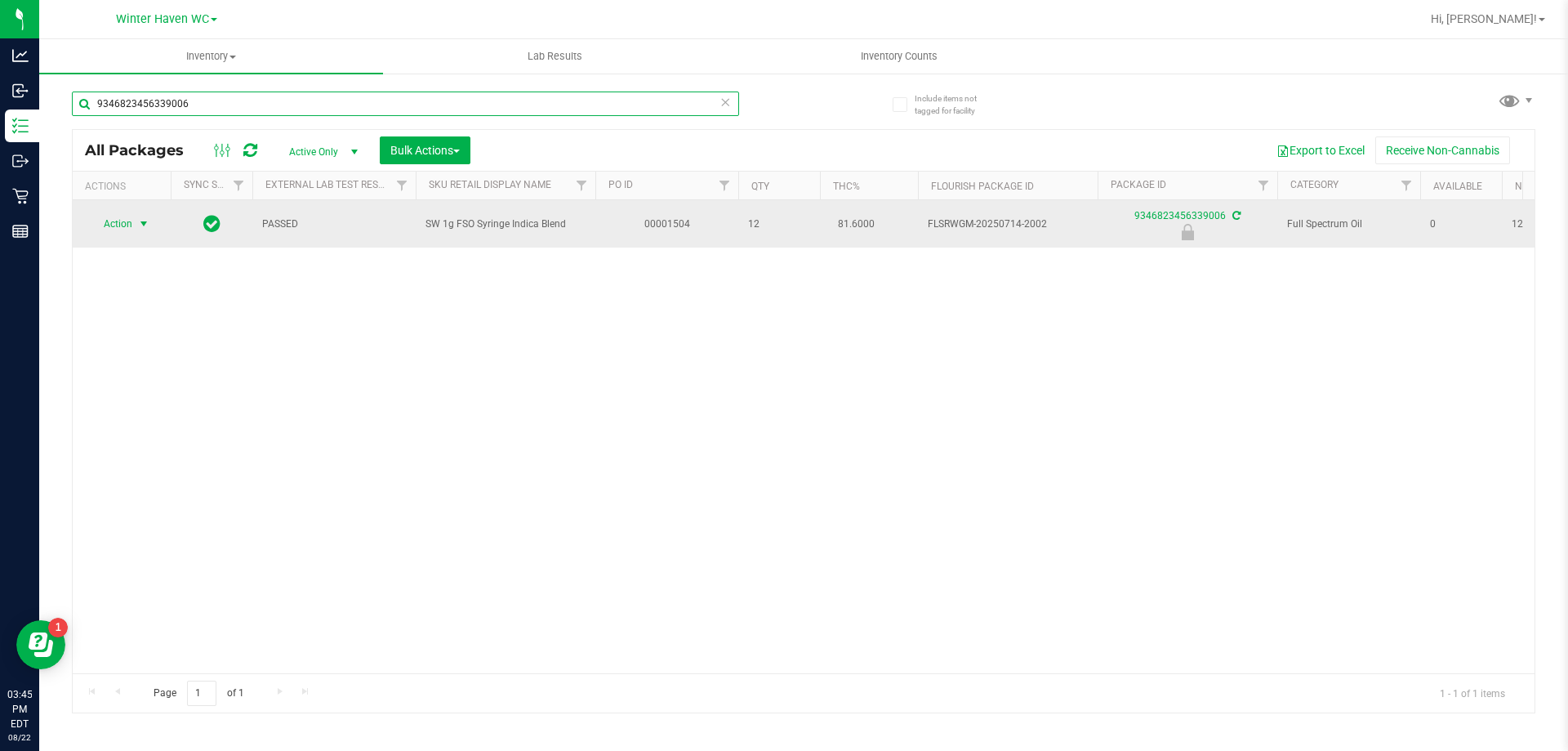
type input "9346823456339006"
click at [138, 223] on span "select" at bounding box center [144, 224] width 14 height 14
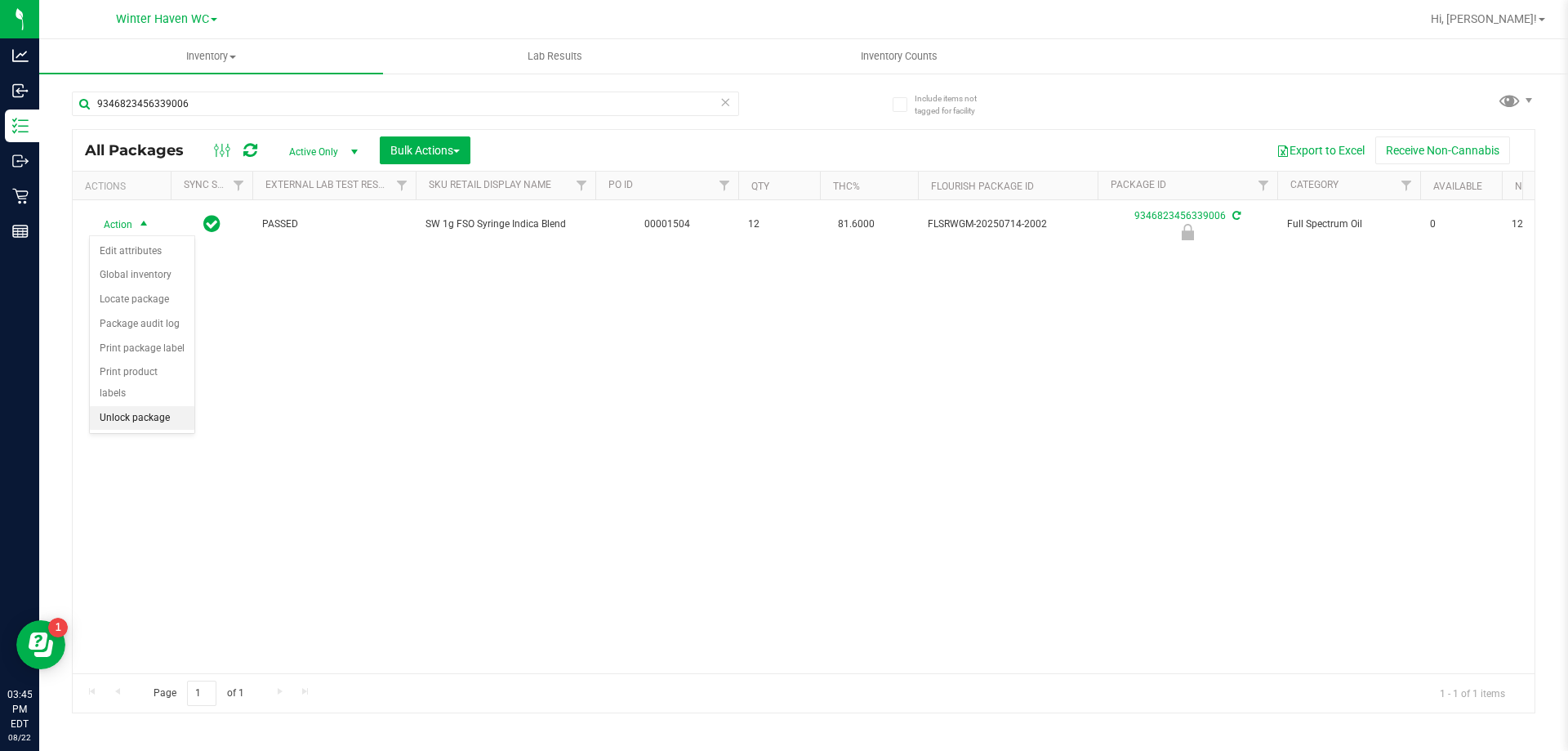
click at [156, 406] on li "Unlock package" at bounding box center [142, 418] width 104 height 24
click at [1152, 60] on ul "Inventory All packages All inventory Waste log Create inventory Lab Results Inv…" at bounding box center [823, 57] width 1568 height 35
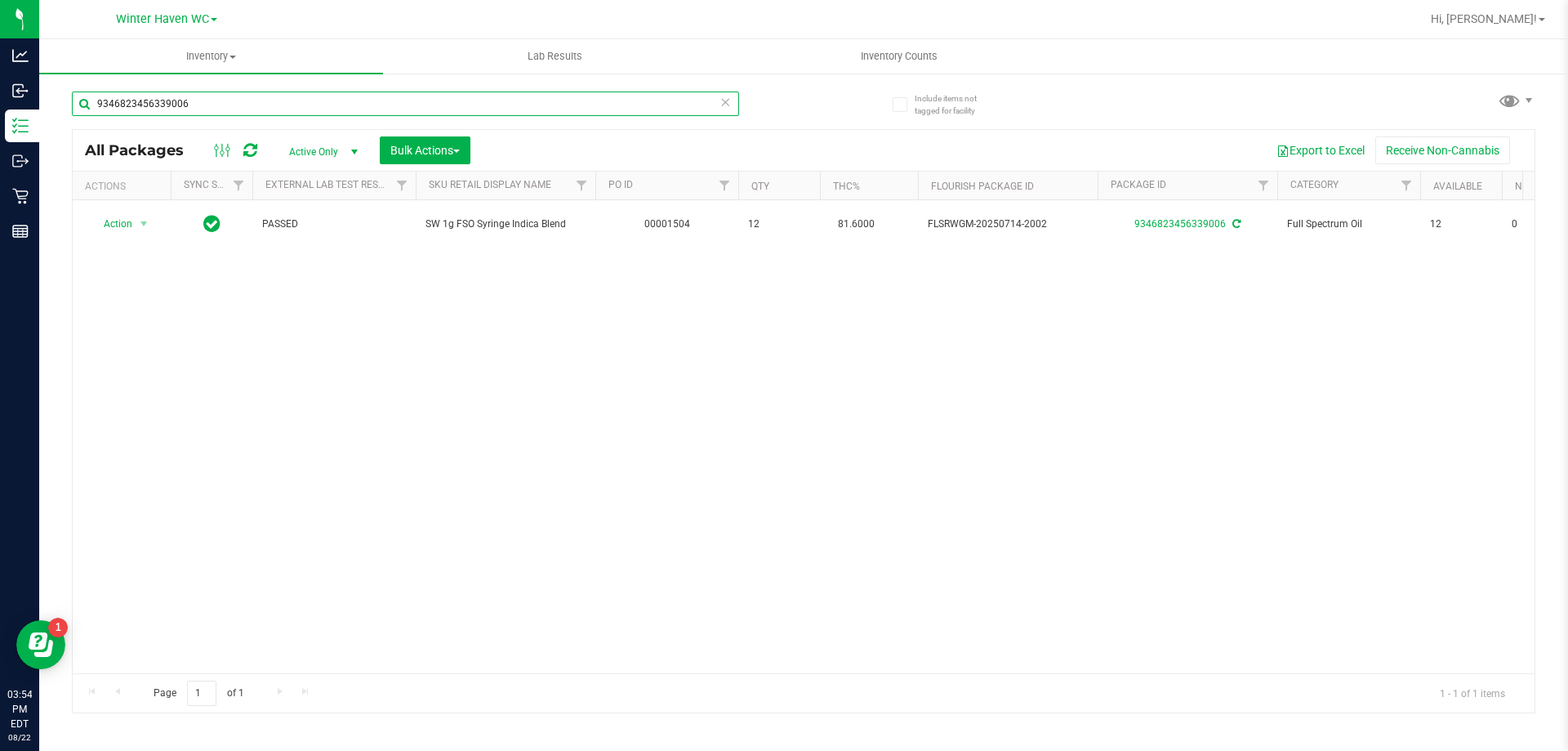
click at [280, 95] on input "9346823456339006" at bounding box center [404, 103] width 667 height 24
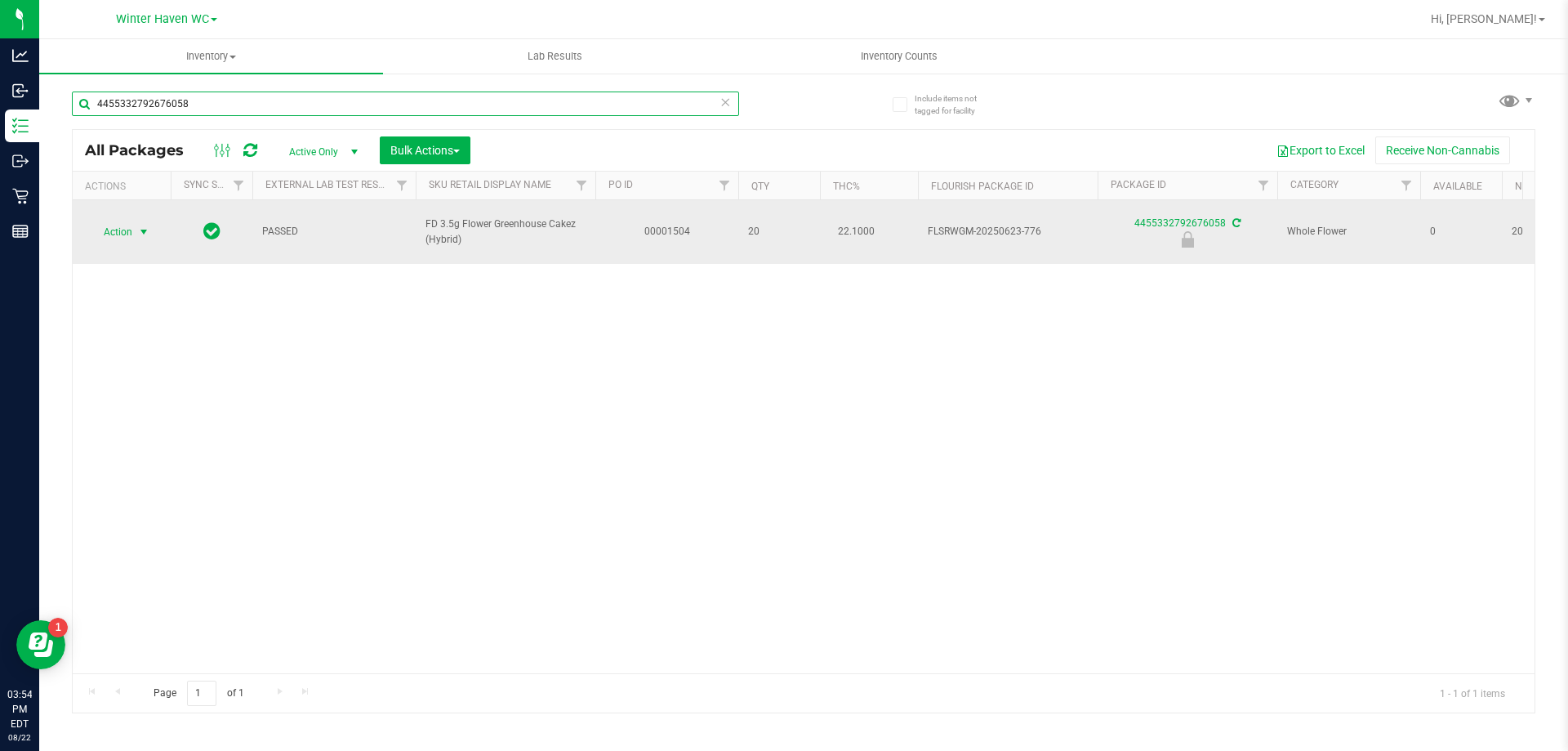
type input "4455332792676058"
click at [135, 222] on span "select" at bounding box center [144, 232] width 20 height 23
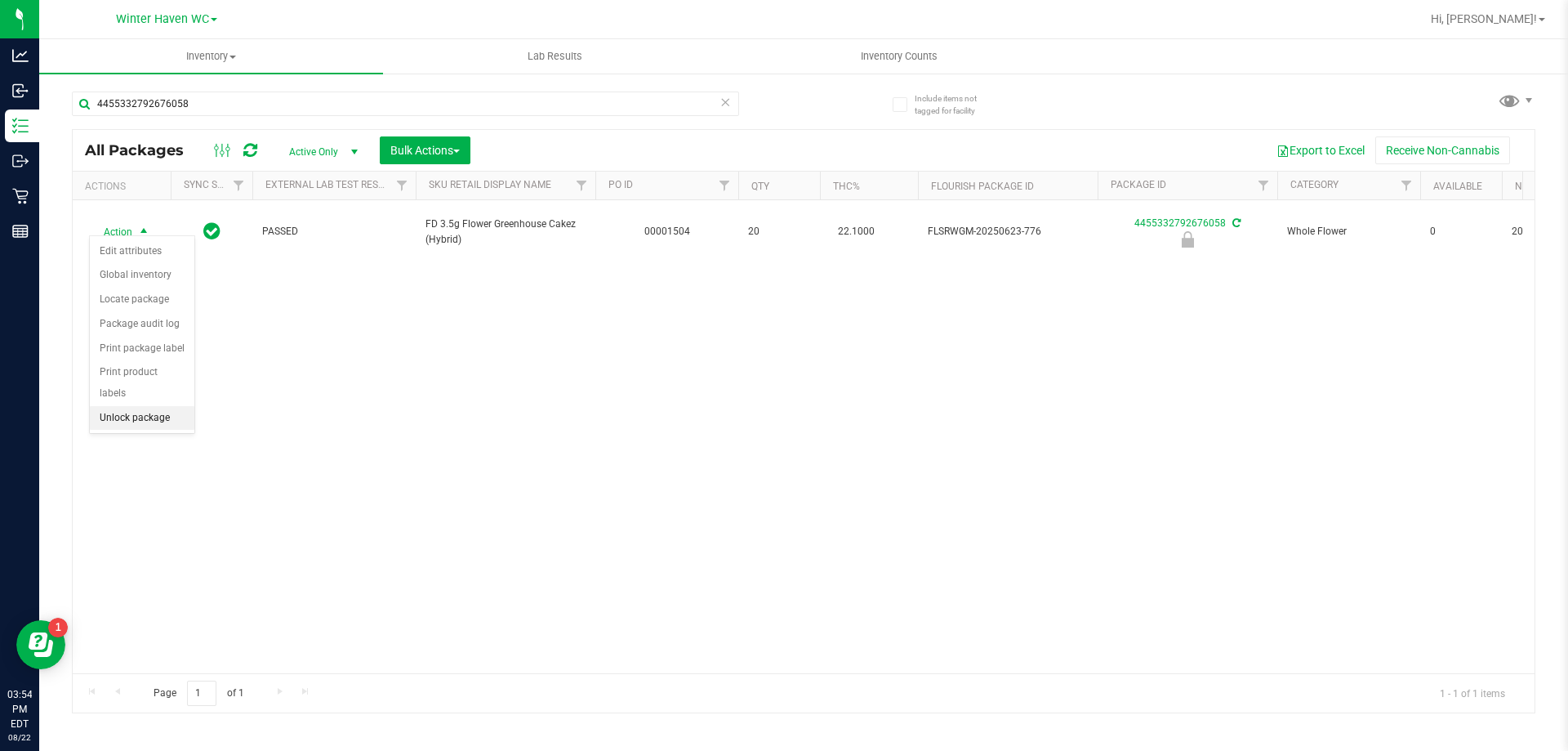
click at [162, 406] on li "Unlock package" at bounding box center [142, 418] width 104 height 24
drag, startPoint x: 406, startPoint y: 358, endPoint x: 254, endPoint y: 121, distance: 281.6
click at [404, 358] on div "Action Action Adjust qty Create package Edit attributes Global inventory Locate…" at bounding box center [803, 436] width 1462 height 473
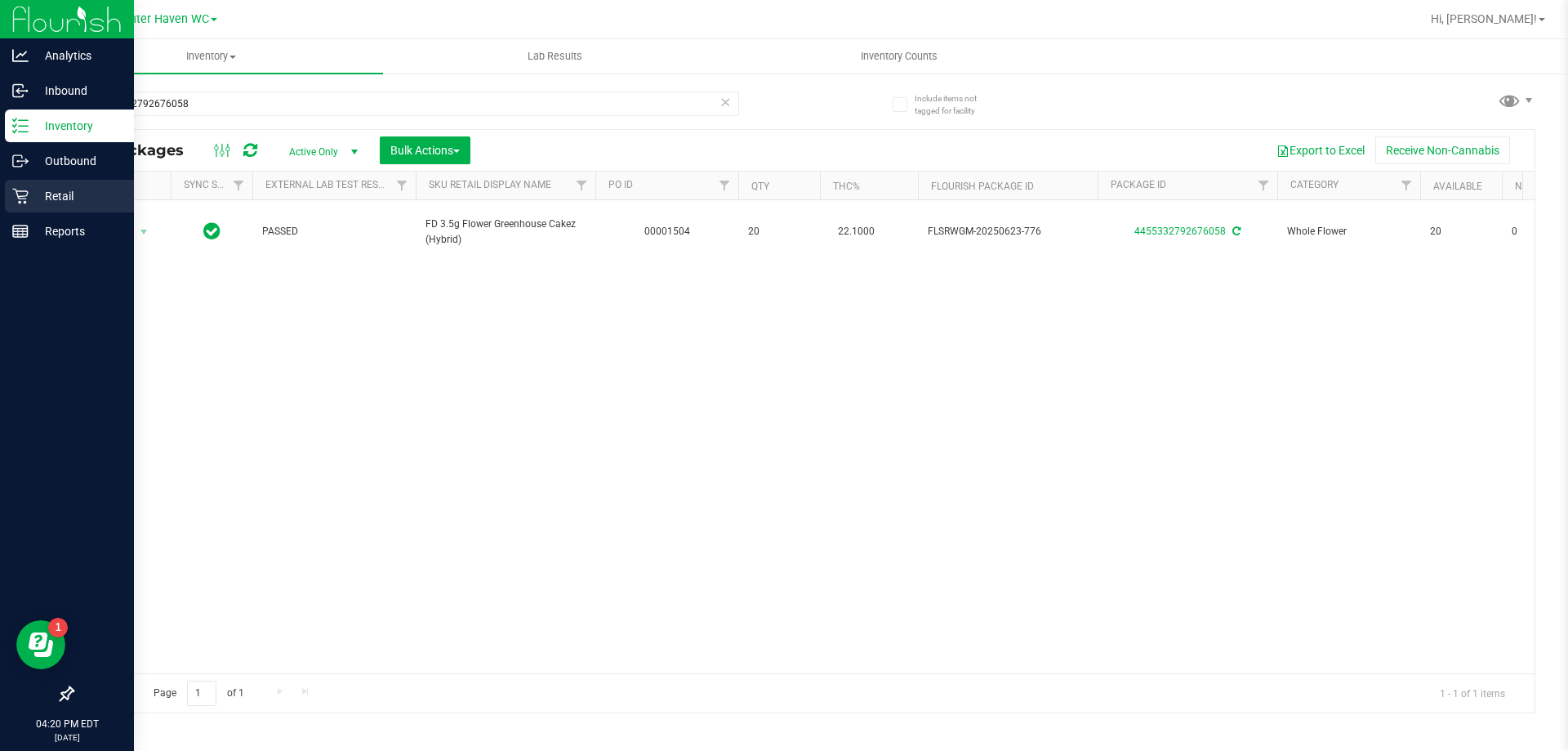
click at [14, 193] on icon at bounding box center [20, 196] width 16 height 16
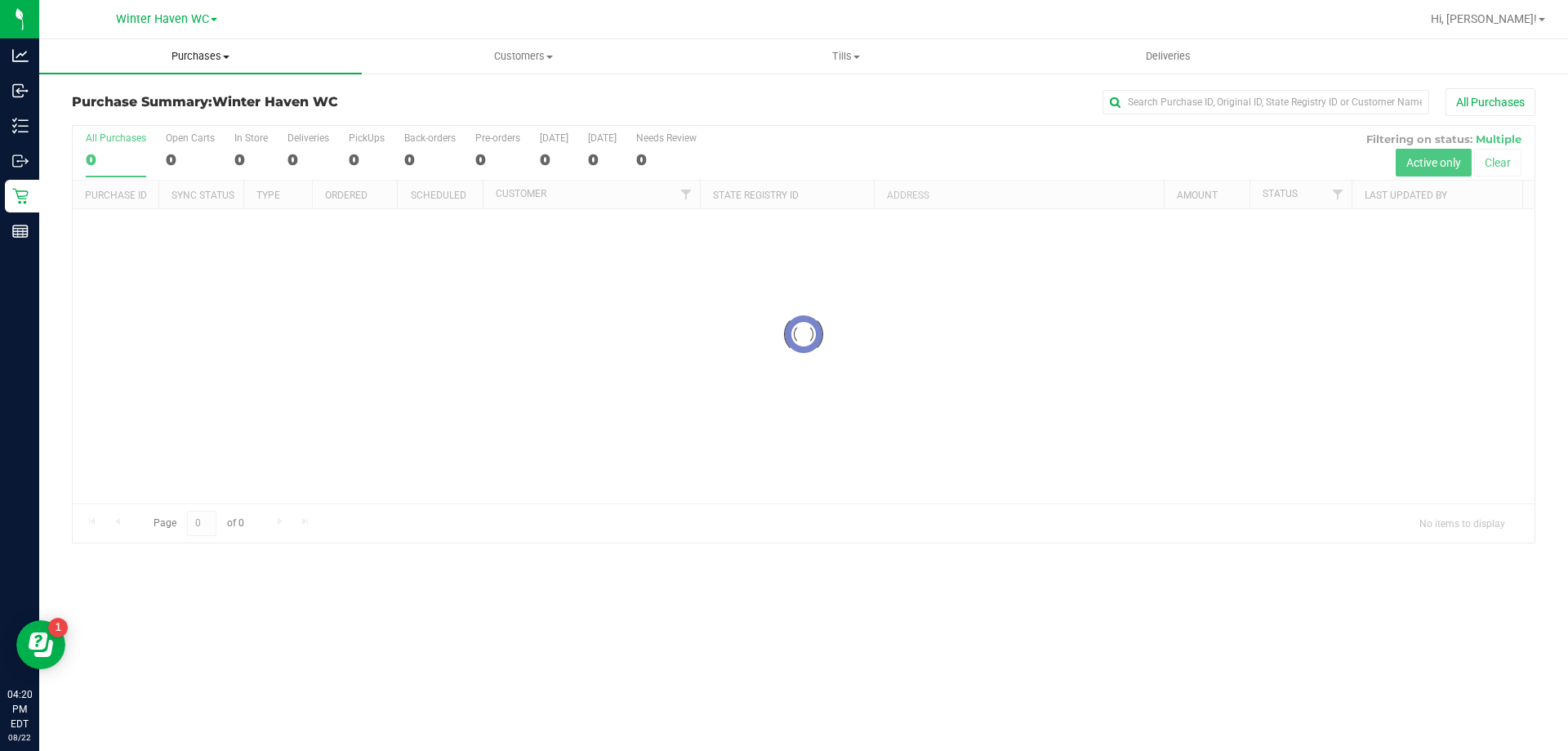
click at [176, 55] on span "Purchases" at bounding box center [201, 56] width 322 height 14
click at [115, 114] on span "Fulfillment" at bounding box center [90, 118] width 101 height 14
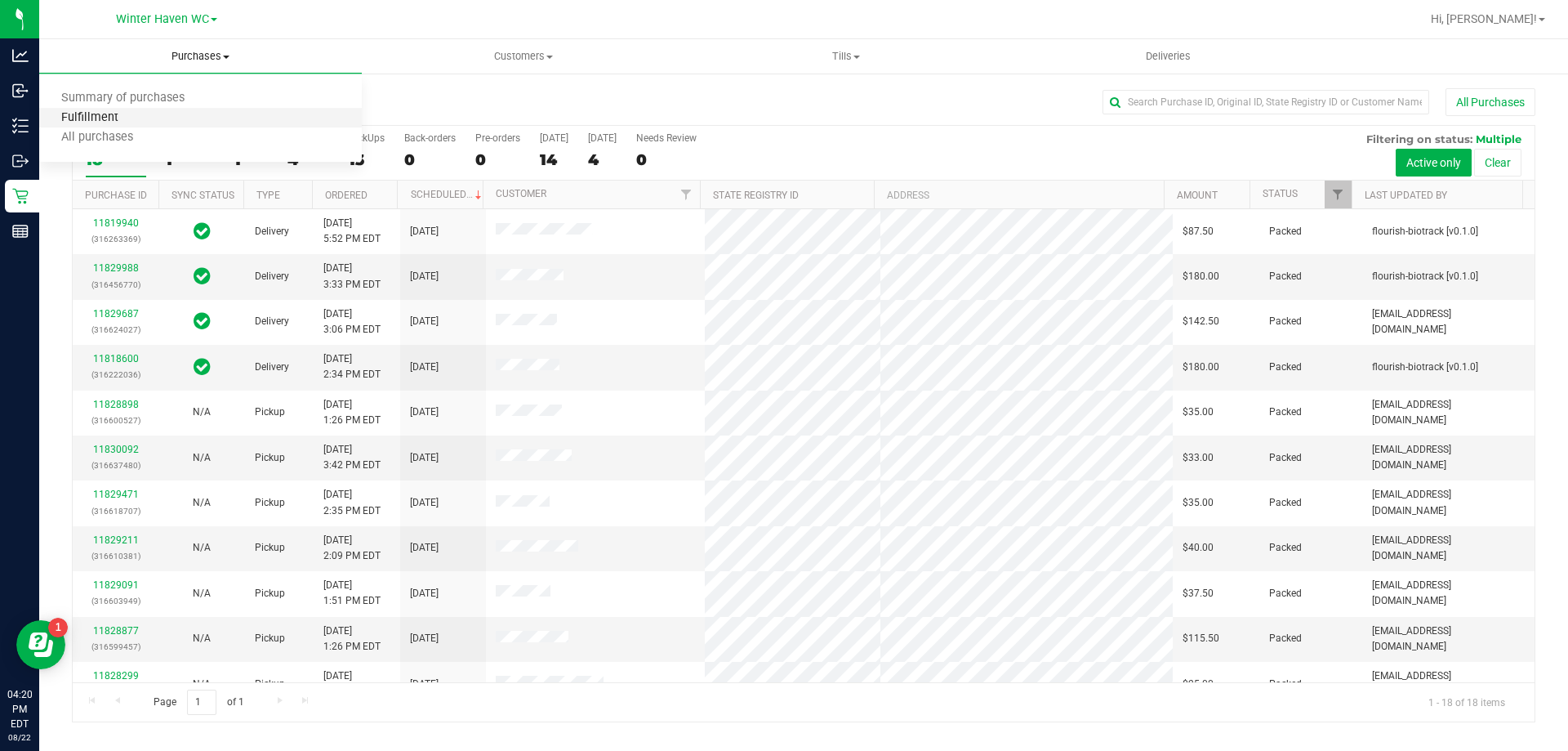
click at [129, 116] on span "Fulfillment" at bounding box center [90, 118] width 101 height 14
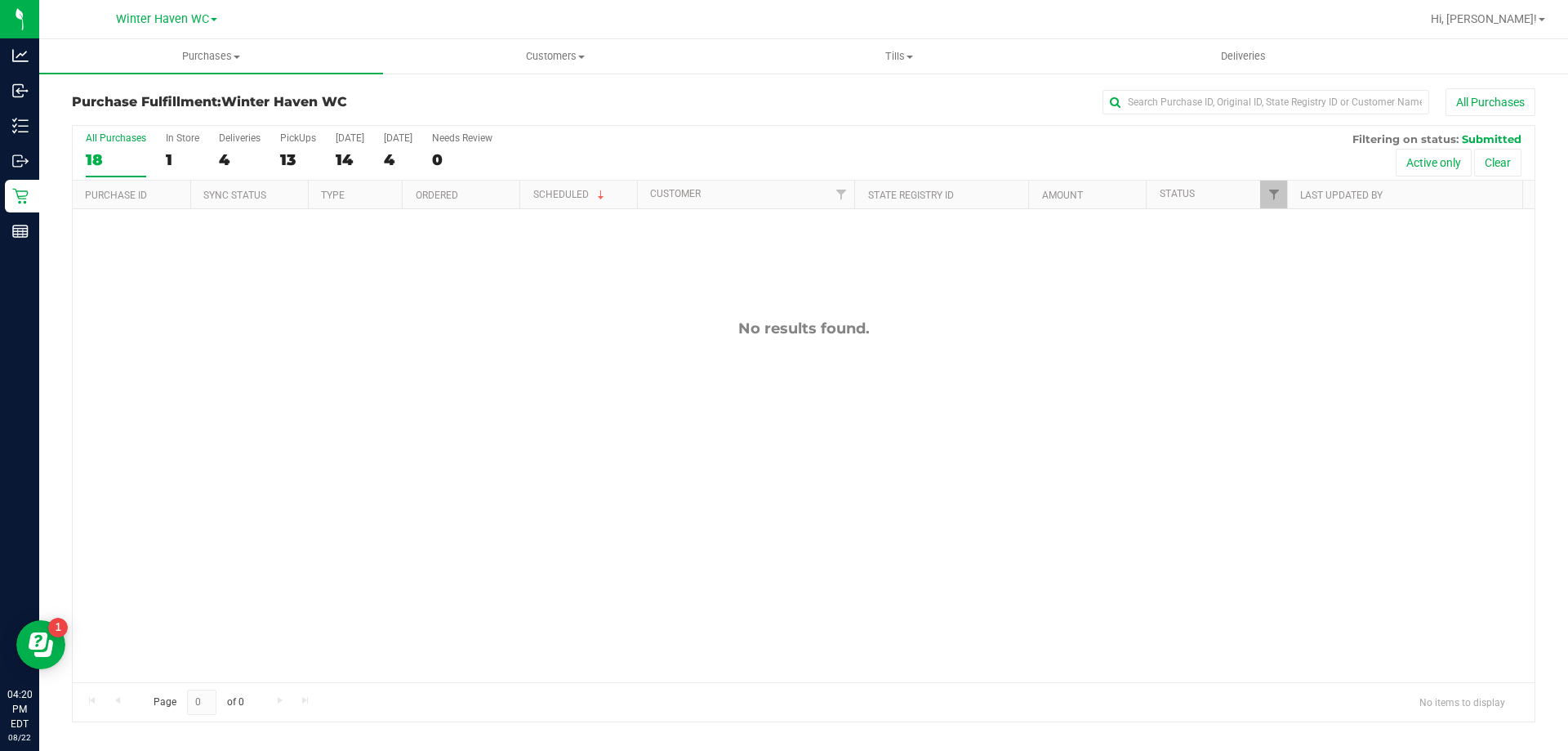
click at [369, 353] on div "No results found." at bounding box center [803, 501] width 1462 height 583
click at [417, 93] on div "Purchase Fulfillment: [GEOGRAPHIC_DATA] All Purchases" at bounding box center [803, 105] width 1463 height 36
click at [213, 68] on uib-tab-heading "Purchases Summary of purchases Fulfillment All purchases" at bounding box center [211, 57] width 344 height 35
click at [209, 67] on uib-tab-heading "Purchases Summary of purchases Fulfillment All purchases" at bounding box center [211, 57] width 344 height 35
click at [206, 60] on span "Purchases" at bounding box center [211, 56] width 344 height 14
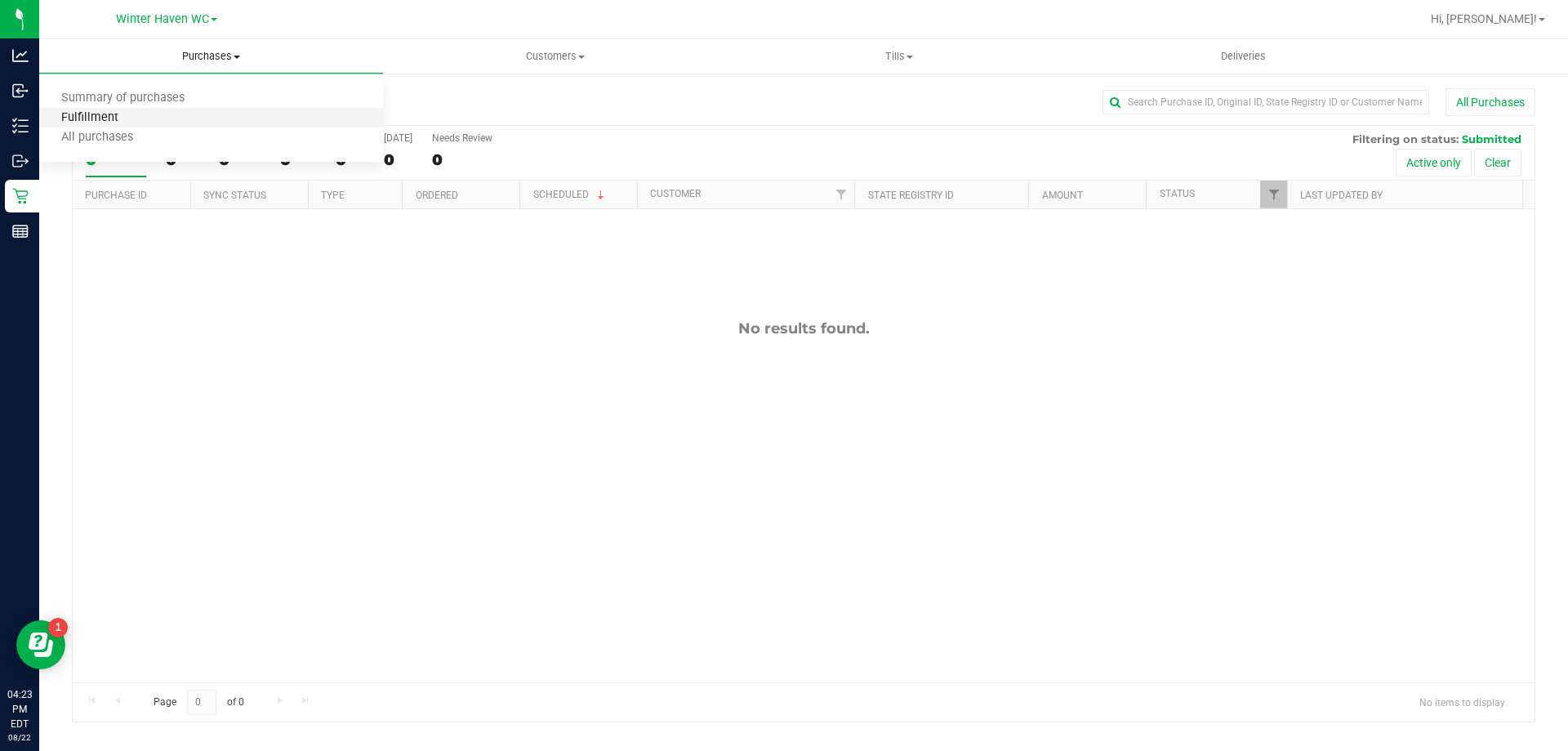
click at [136, 118] on span "Fulfillment" at bounding box center [90, 118] width 101 height 14
